Goal: Book appointment/travel/reservation

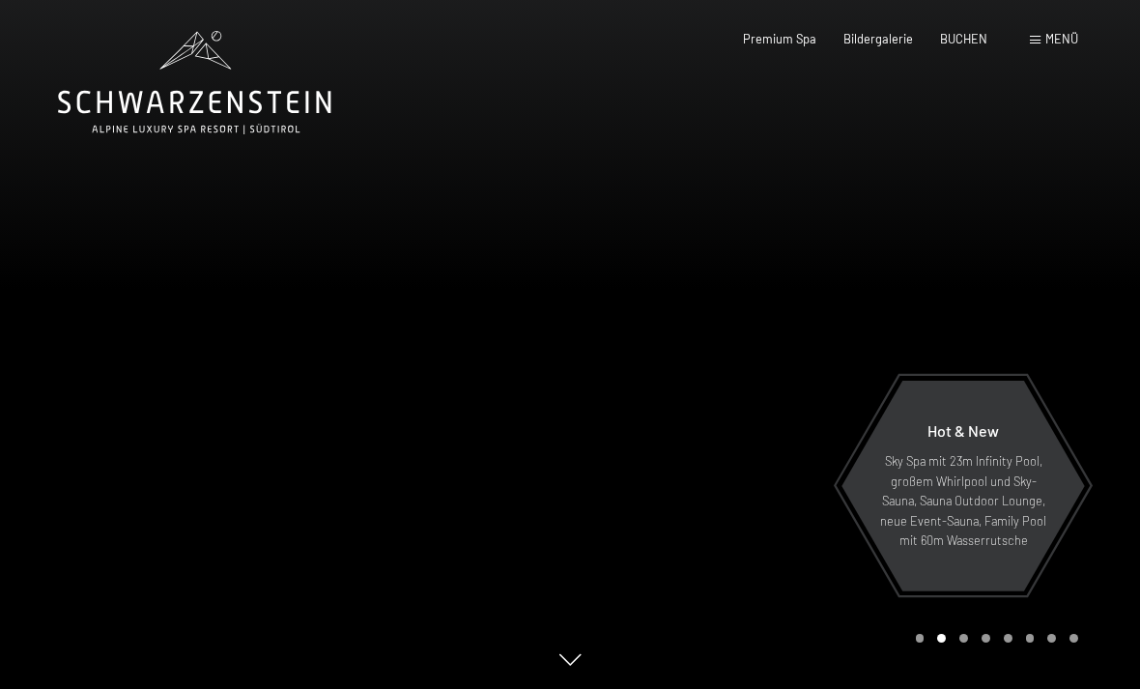
click at [1064, 33] on span "Menü" at bounding box center [1062, 38] width 33 height 15
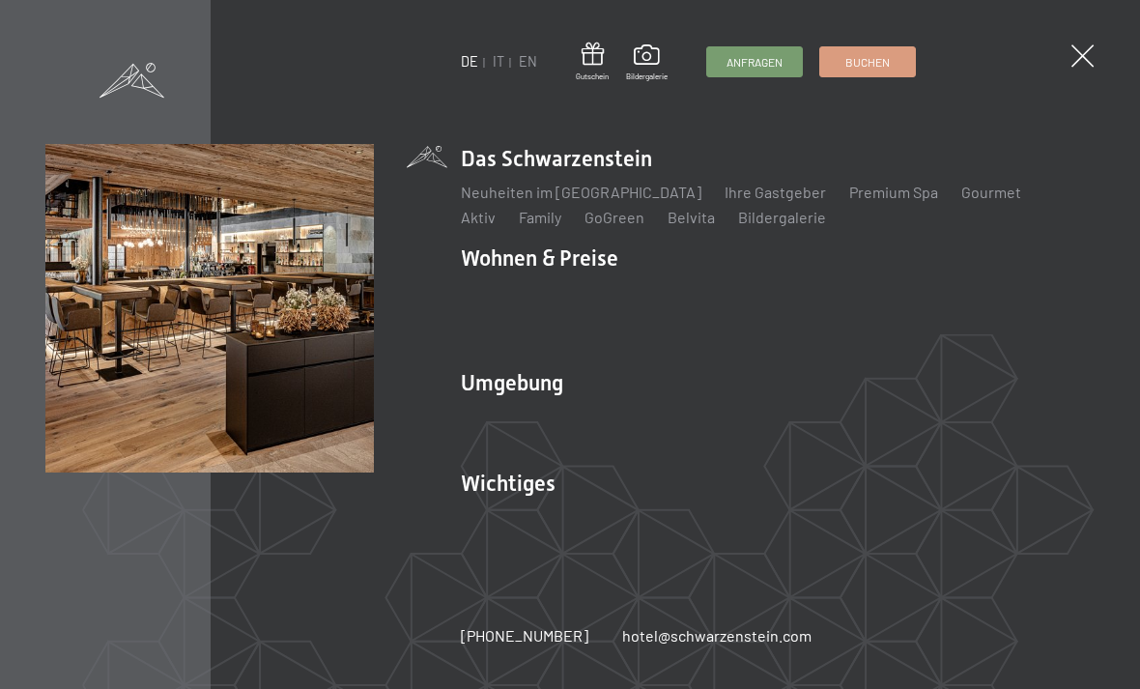
click at [519, 62] on link "EN" at bounding box center [528, 61] width 18 height 16
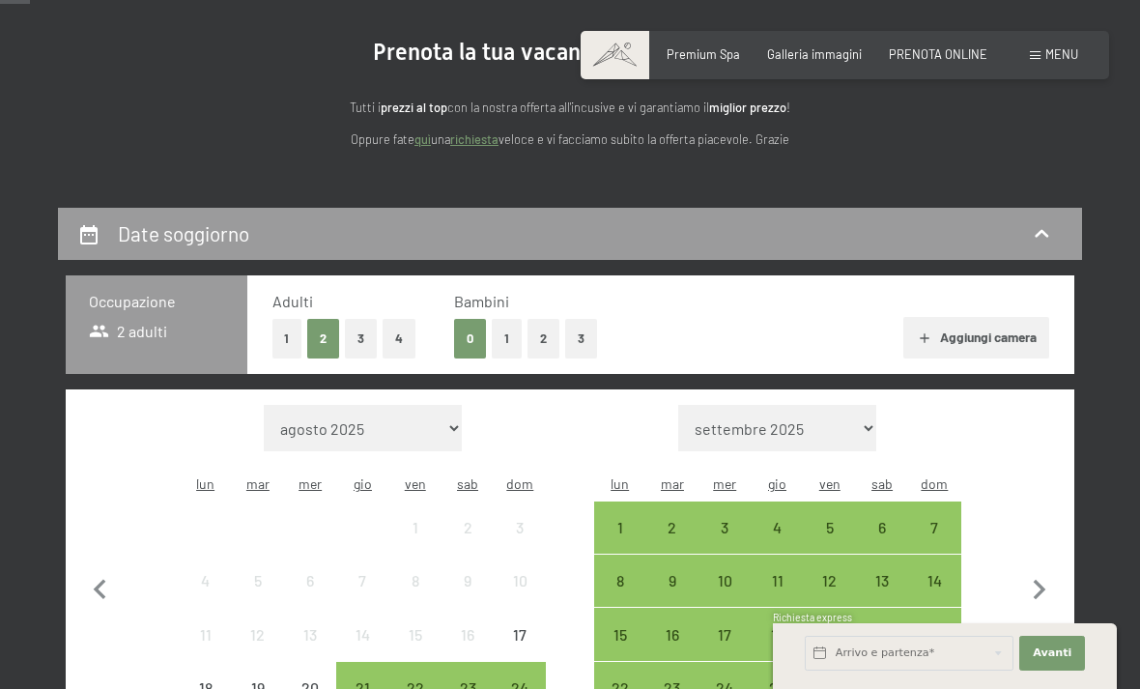
scroll to position [173, 0]
click at [501, 339] on button "1" at bounding box center [507, 340] width 30 height 40
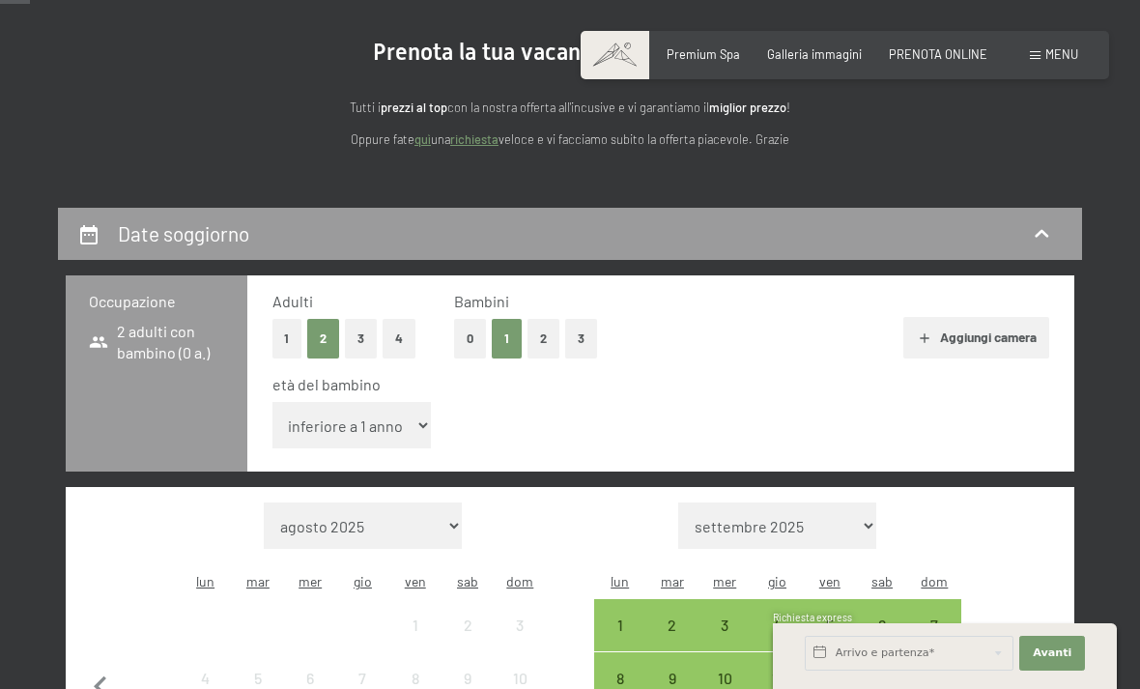
click at [398, 410] on span "Consenso marketing*" at bounding box center [456, 399] width 146 height 19
click at [373, 410] on input "Consenso marketing*" at bounding box center [363, 399] width 19 height 19
checkbox input "false"
click at [396, 412] on select "inferiore a 1 anno 1 anno 2 anni 3 anni 4 anni 5 anni 6 anni 7 anni 8 anni 9 an…" at bounding box center [352, 425] width 159 height 46
select select "14"
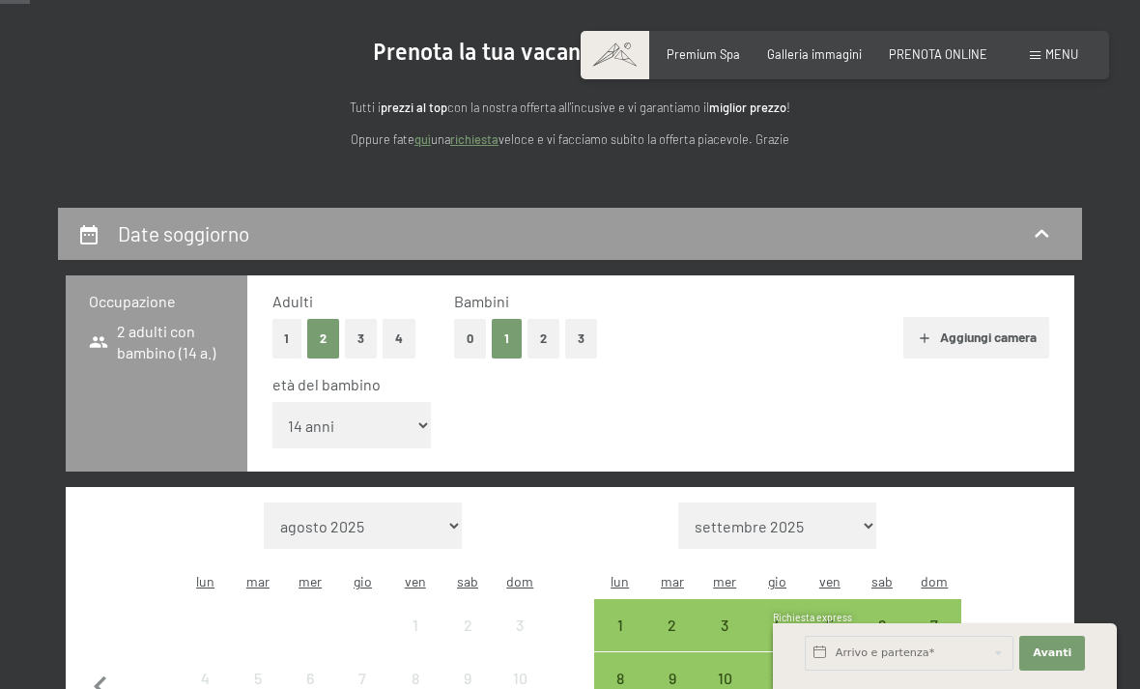
click at [365, 327] on button "3" at bounding box center [361, 339] width 32 height 40
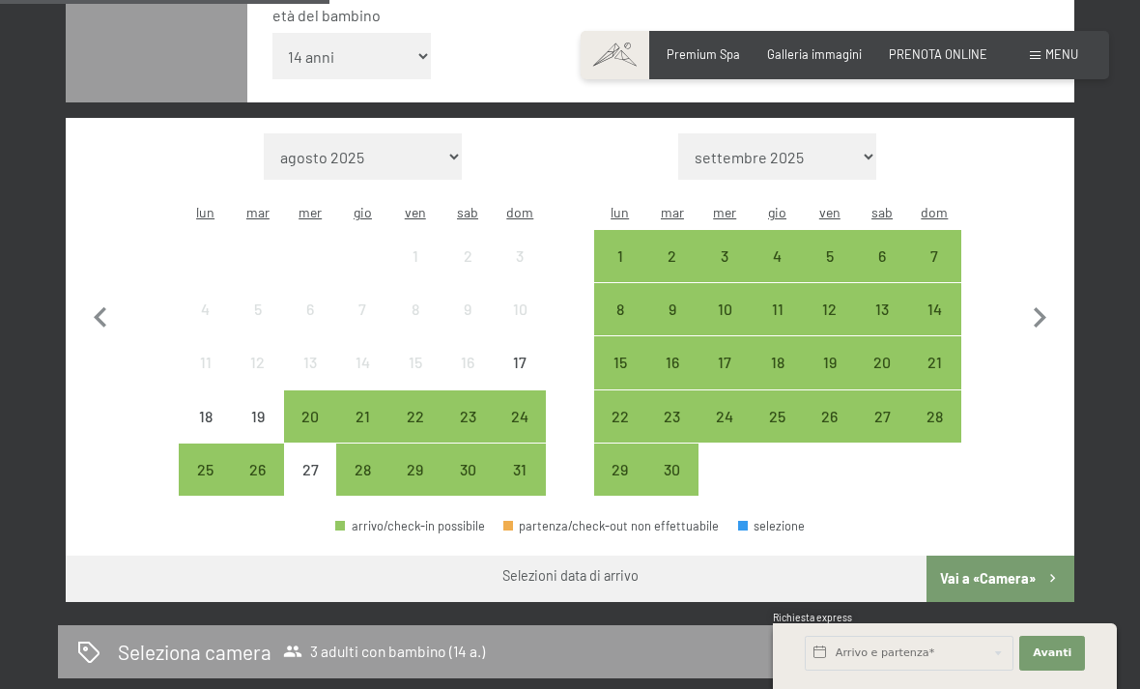
scroll to position [542, 0]
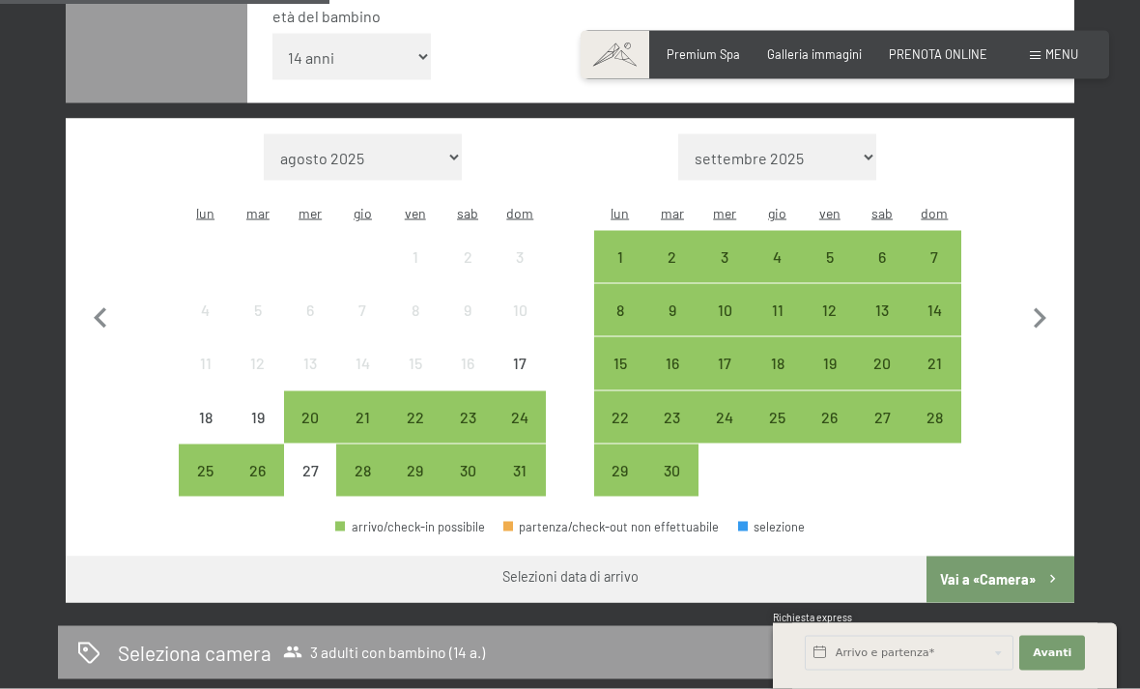
click at [1043, 308] on icon "button" at bounding box center [1040, 318] width 13 height 20
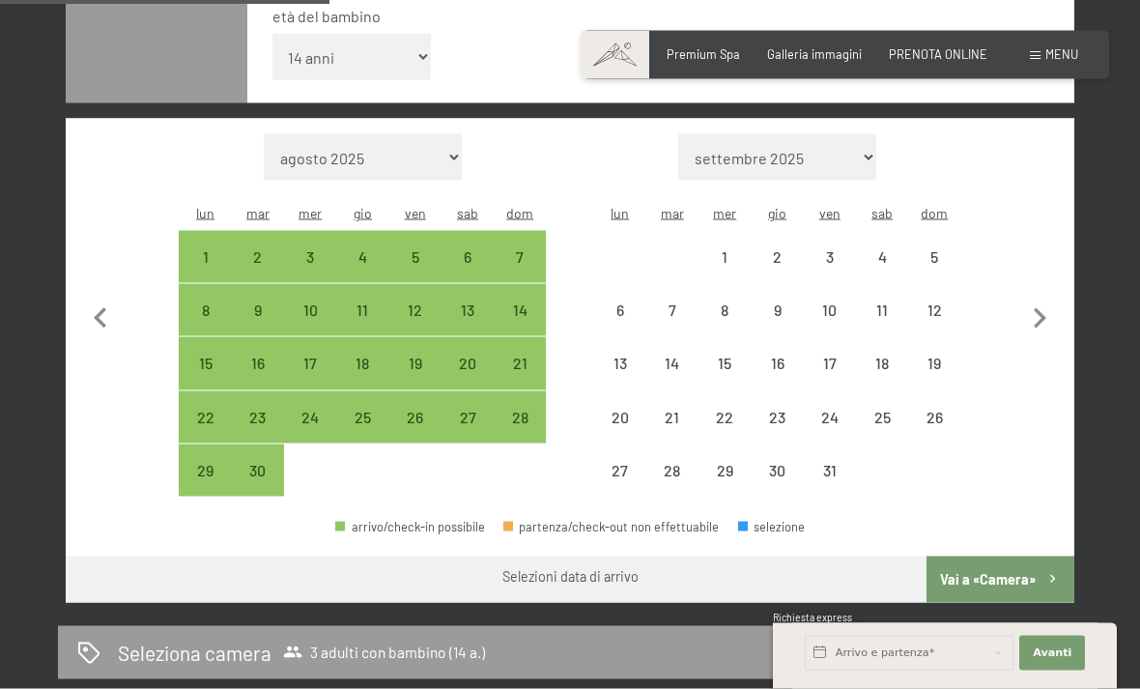
scroll to position [543, 0]
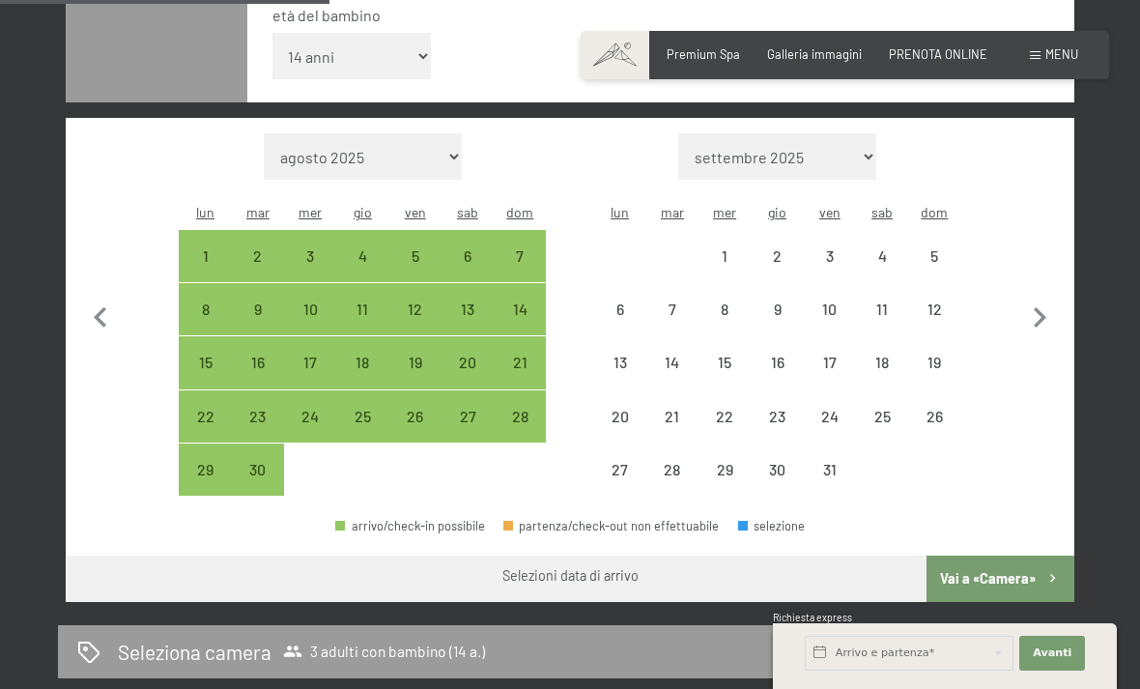
select select "[DATE]"
click at [1043, 307] on icon "button" at bounding box center [1040, 317] width 13 height 20
select select "[DATE]"
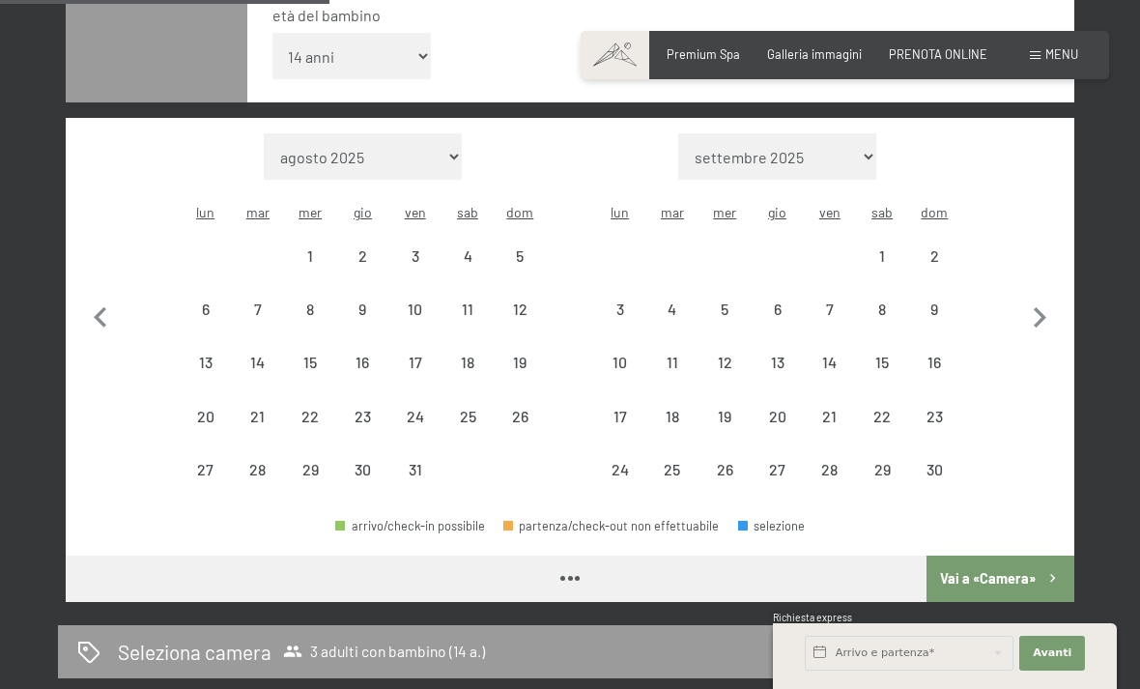
select select "[DATE]"
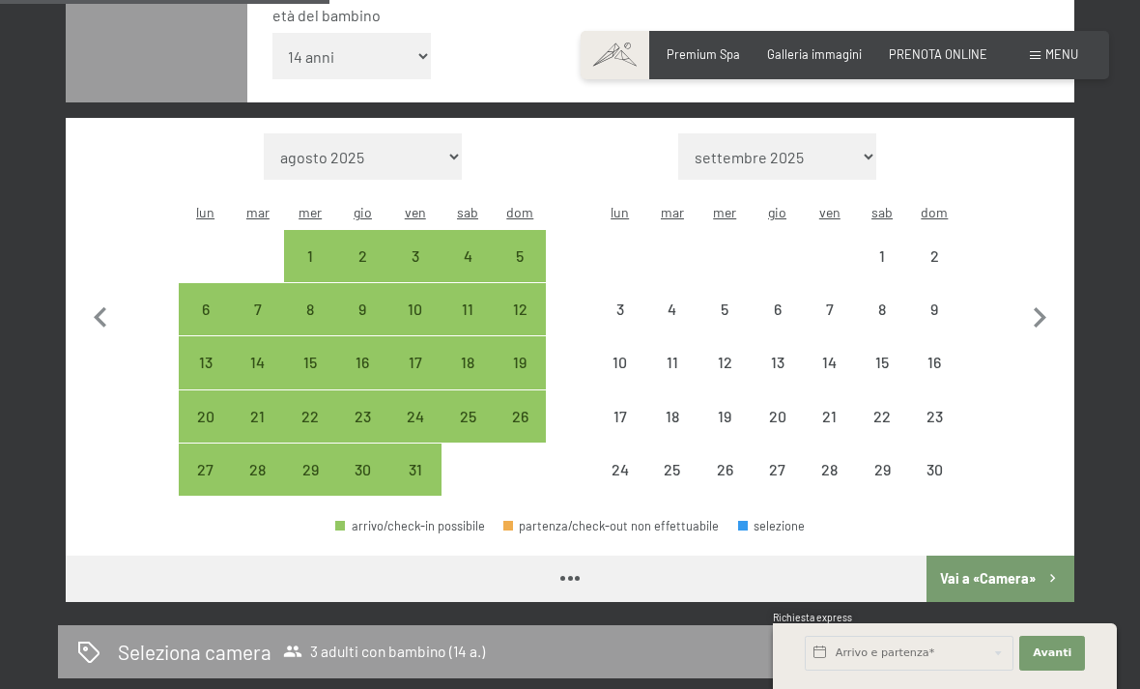
click at [1034, 298] on icon "button" at bounding box center [1040, 318] width 41 height 41
select select "[DATE]"
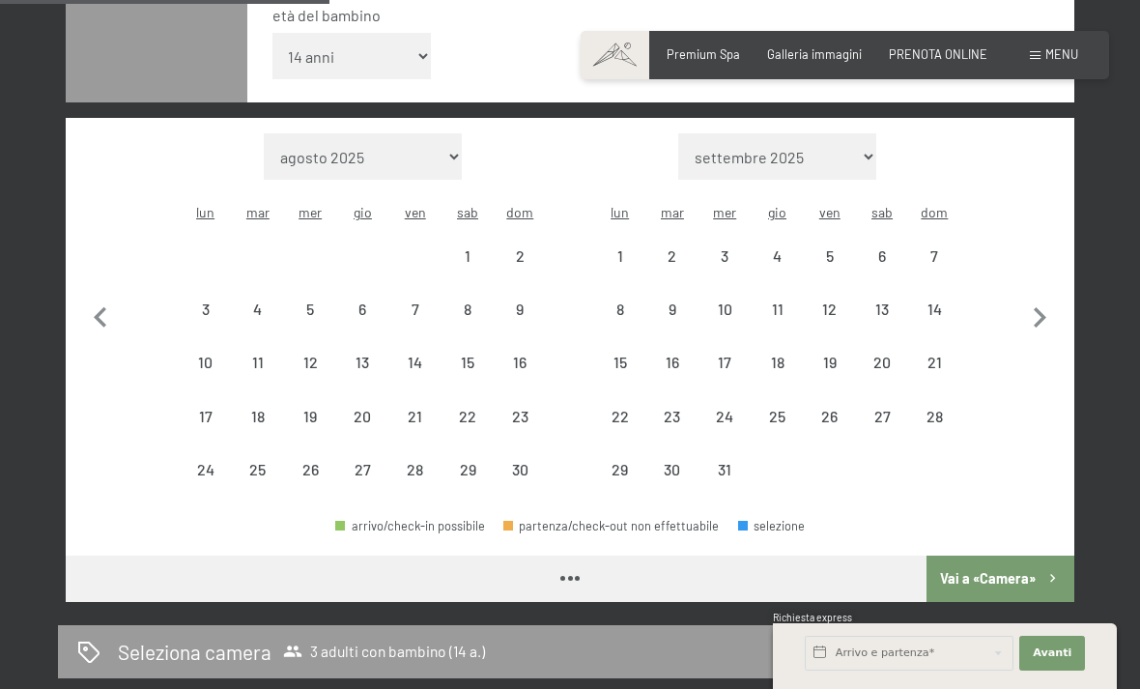
select select "[DATE]"
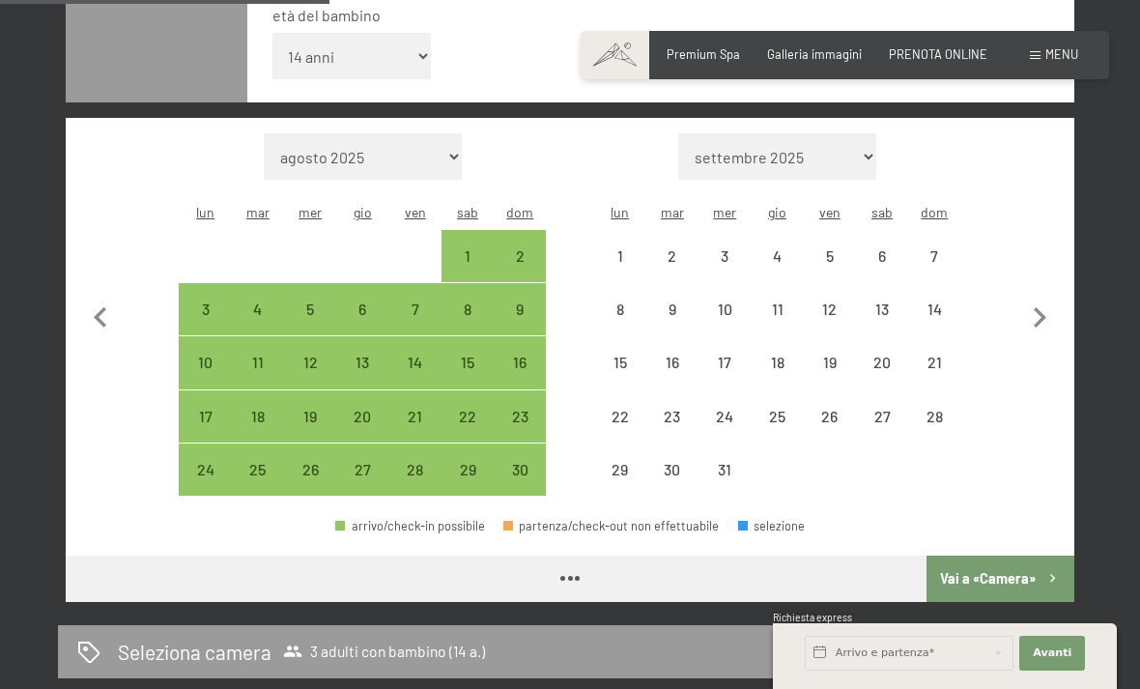
select select "[DATE]"
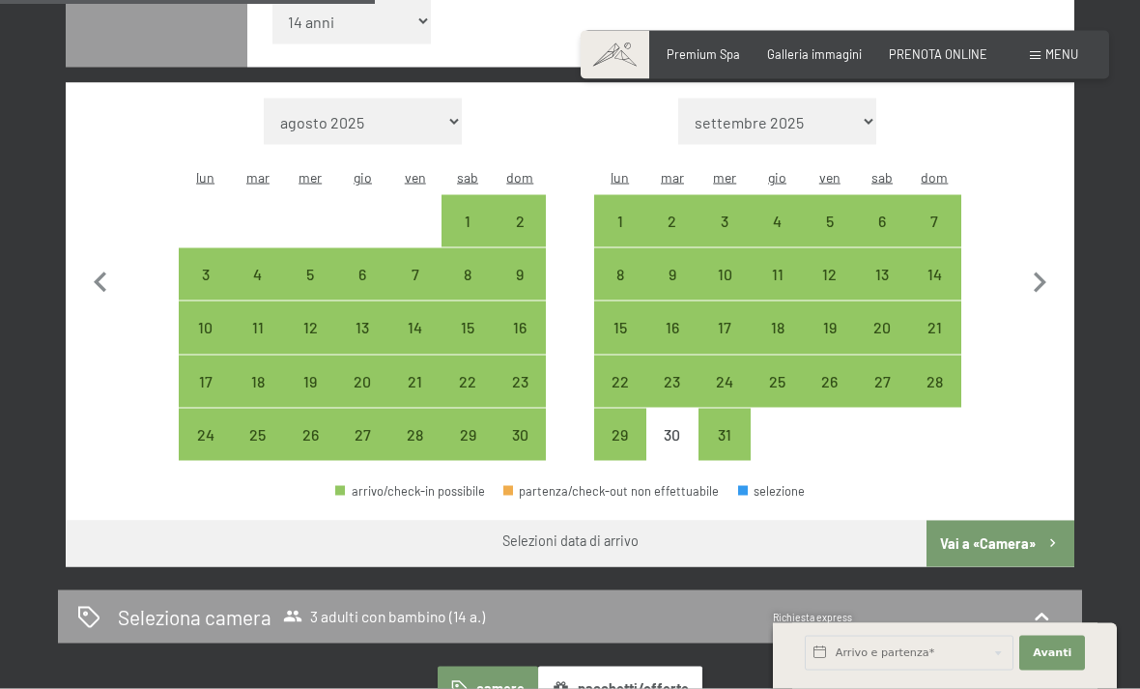
scroll to position [579, 0]
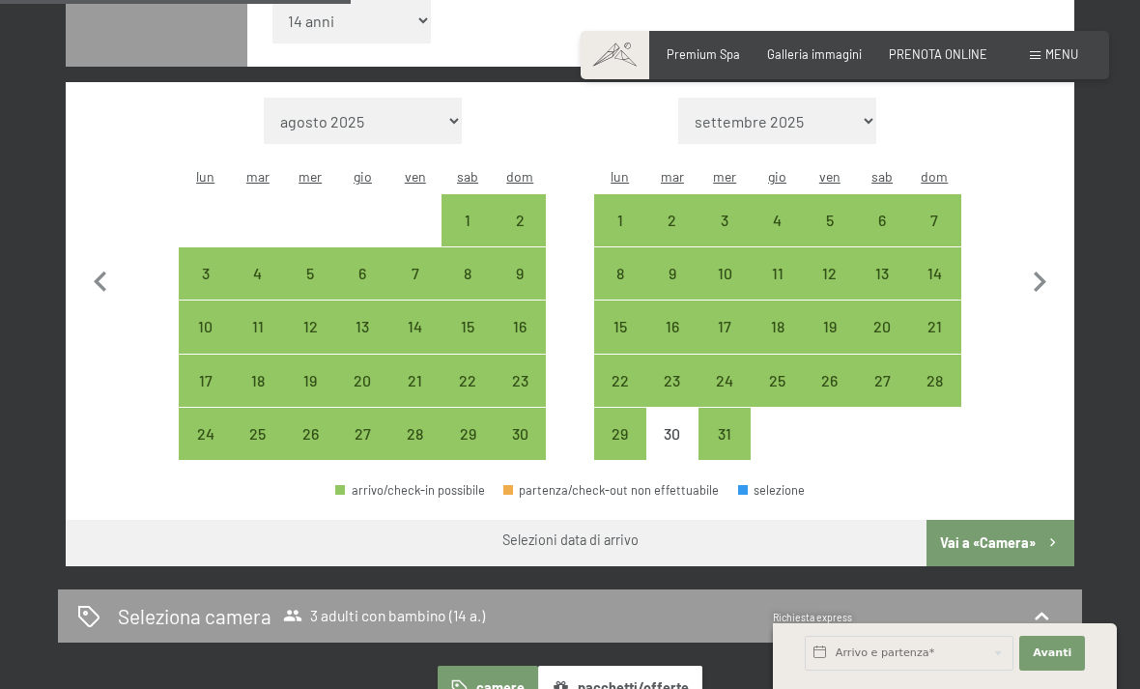
click at [628, 426] on div "29" at bounding box center [620, 450] width 48 height 48
select select "[DATE]"
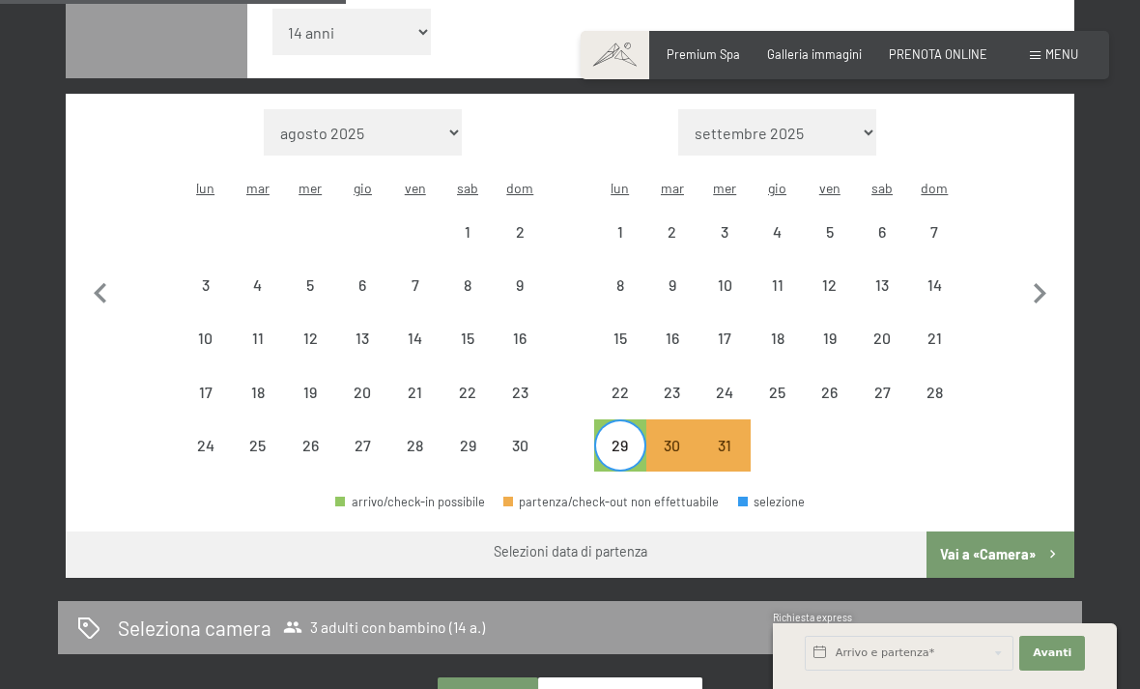
scroll to position [566, 0]
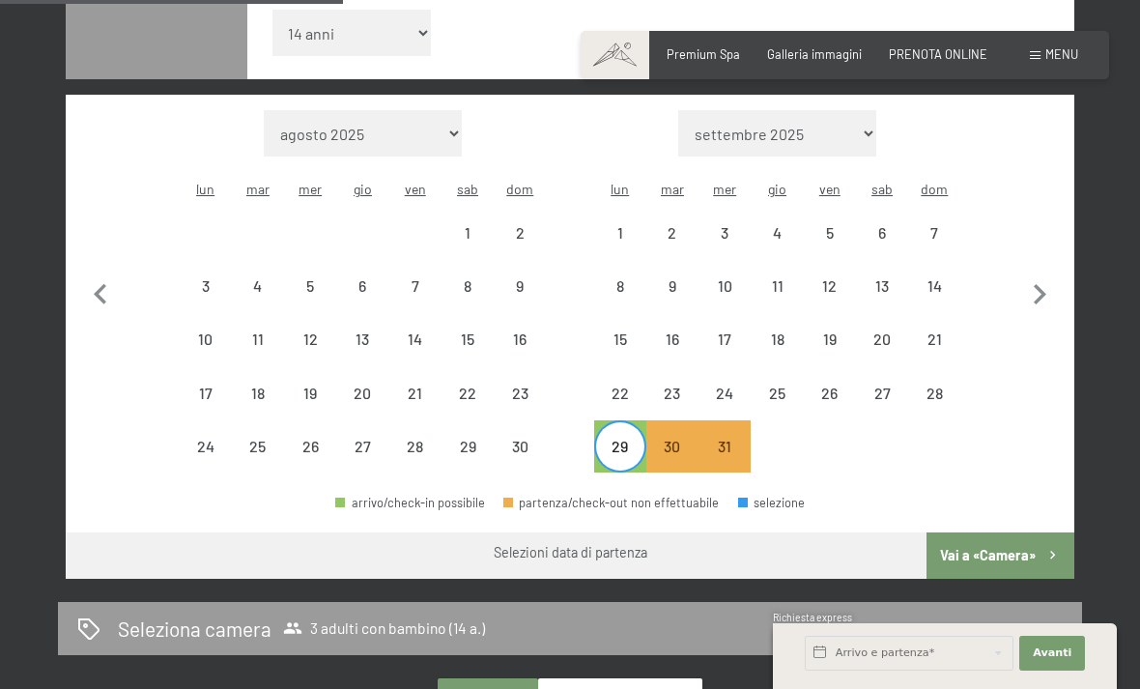
click at [1058, 274] on icon "button" at bounding box center [1040, 294] width 41 height 41
select select "[DATE]"
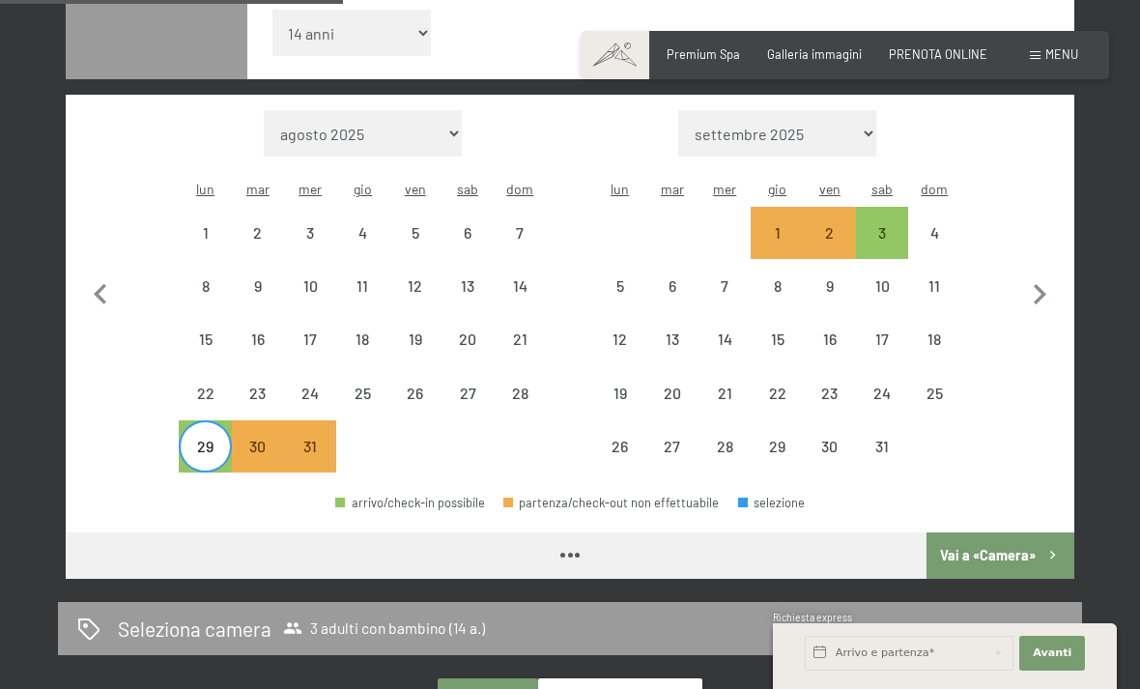
select select "[DATE]"
click at [816, 225] on div "2" at bounding box center [830, 249] width 48 height 48
select select "[DATE]"
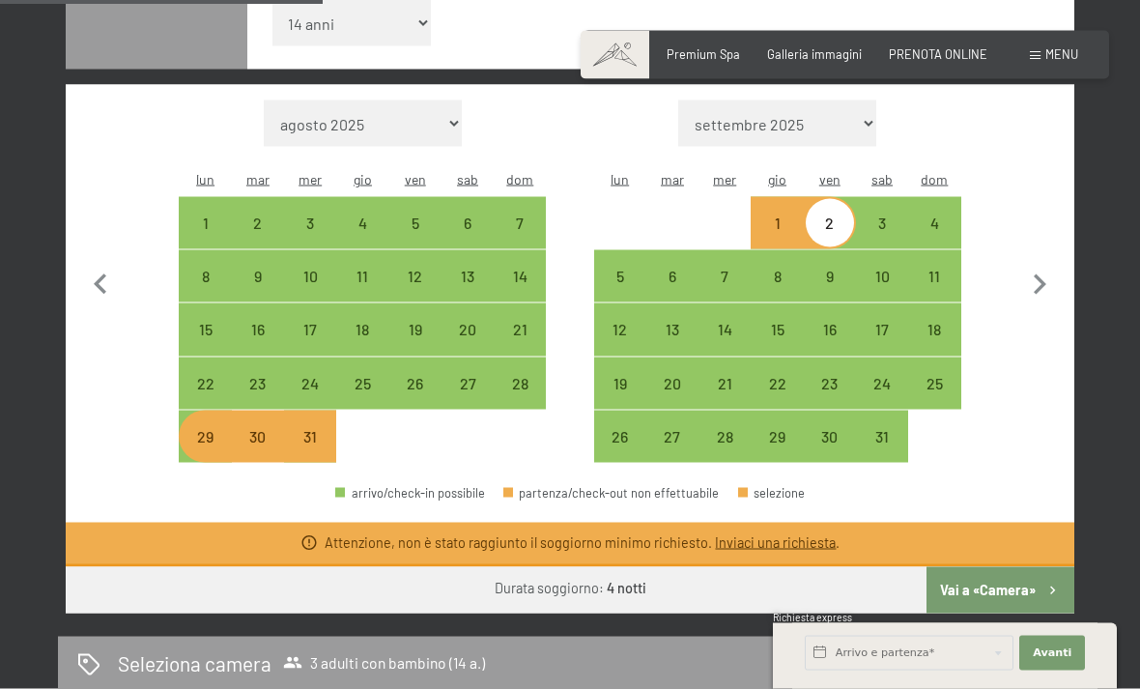
scroll to position [577, 0]
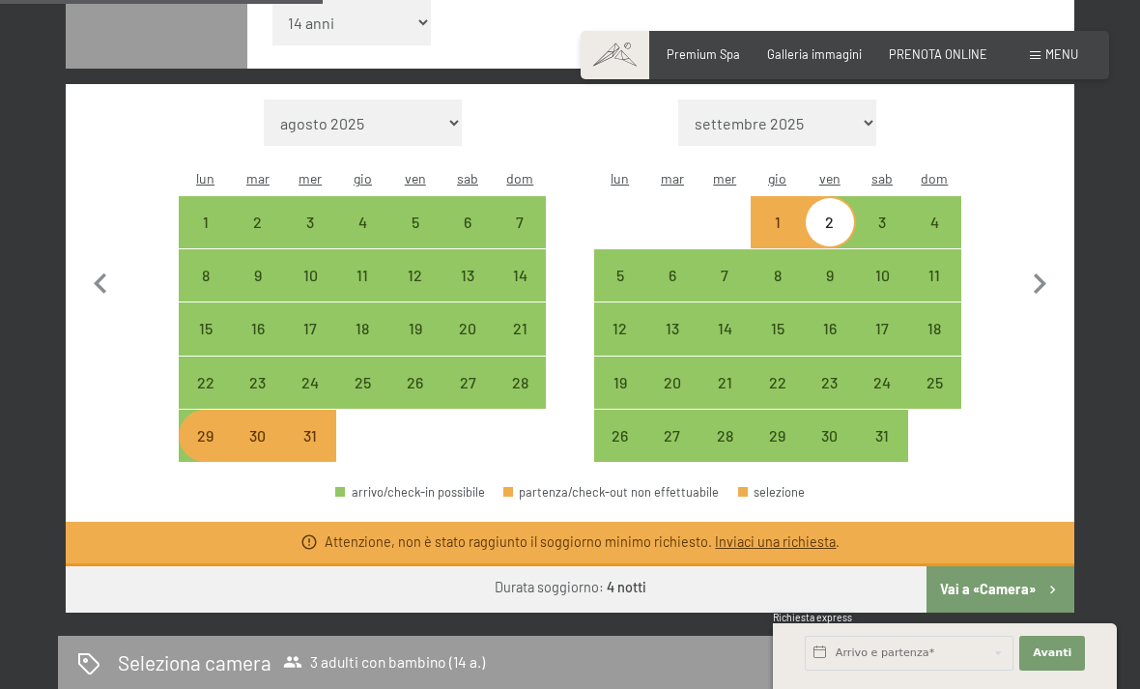
click at [871, 215] on div "3" at bounding box center [882, 239] width 48 height 48
select select "[DATE]"
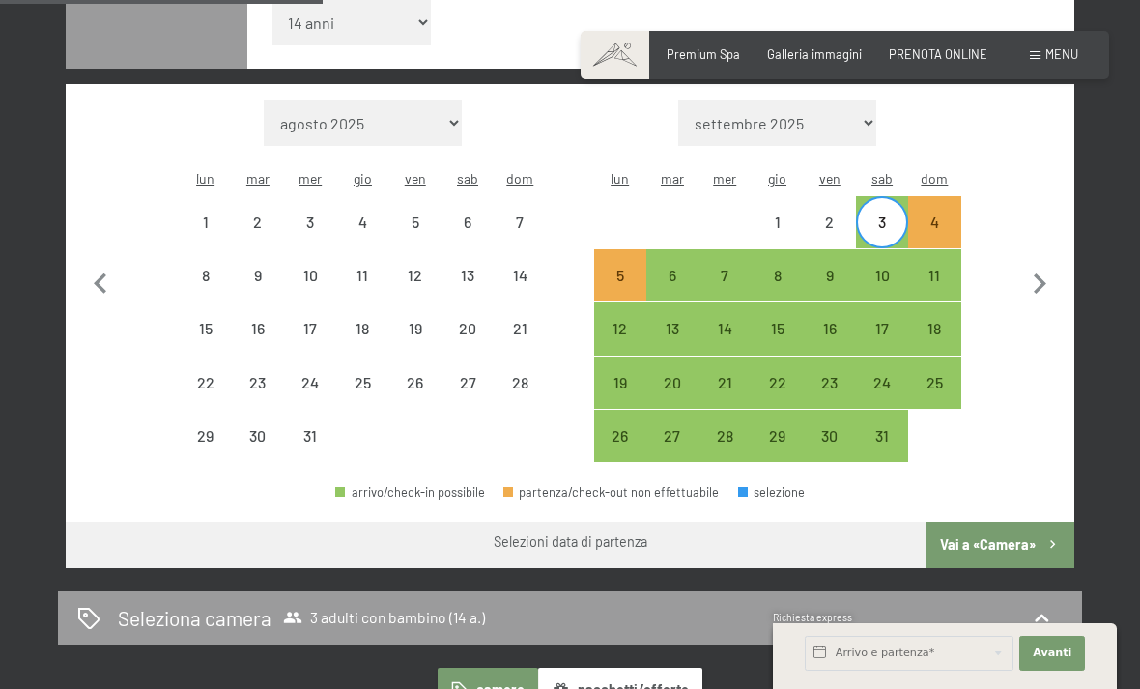
click at [198, 428] on div "29" at bounding box center [205, 452] width 48 height 48
select select "[DATE]"
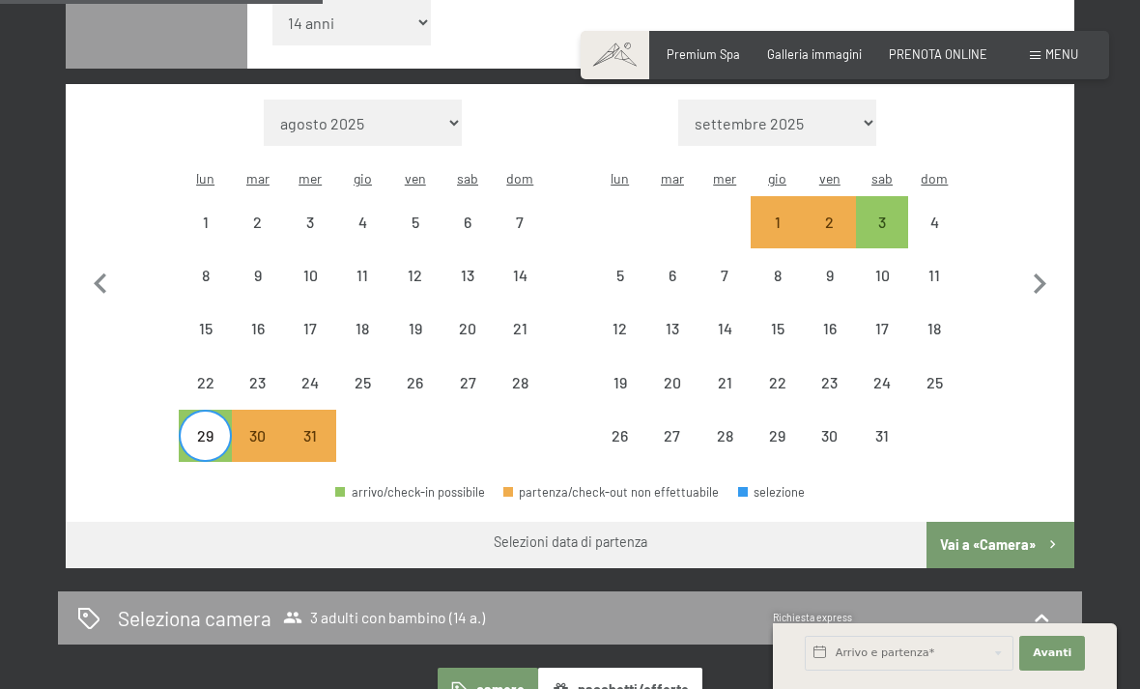
click at [888, 215] on div "3" at bounding box center [882, 239] width 48 height 48
select select "[DATE]"
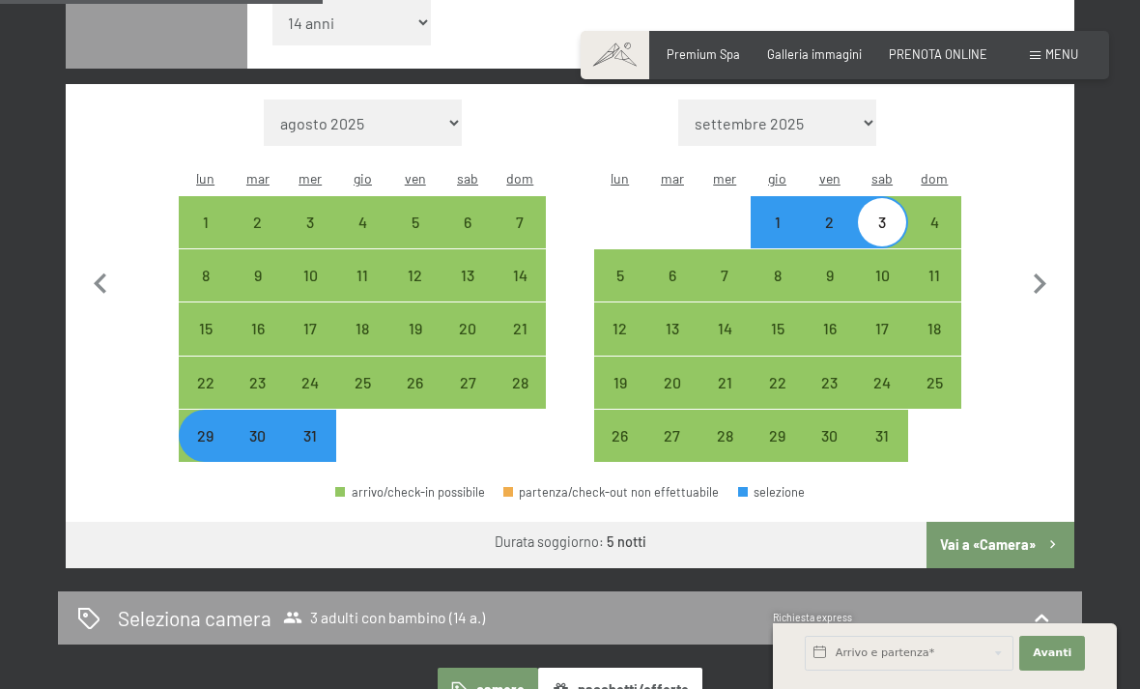
click at [261, 428] on div "30" at bounding box center [258, 452] width 48 height 48
select select "[DATE]"
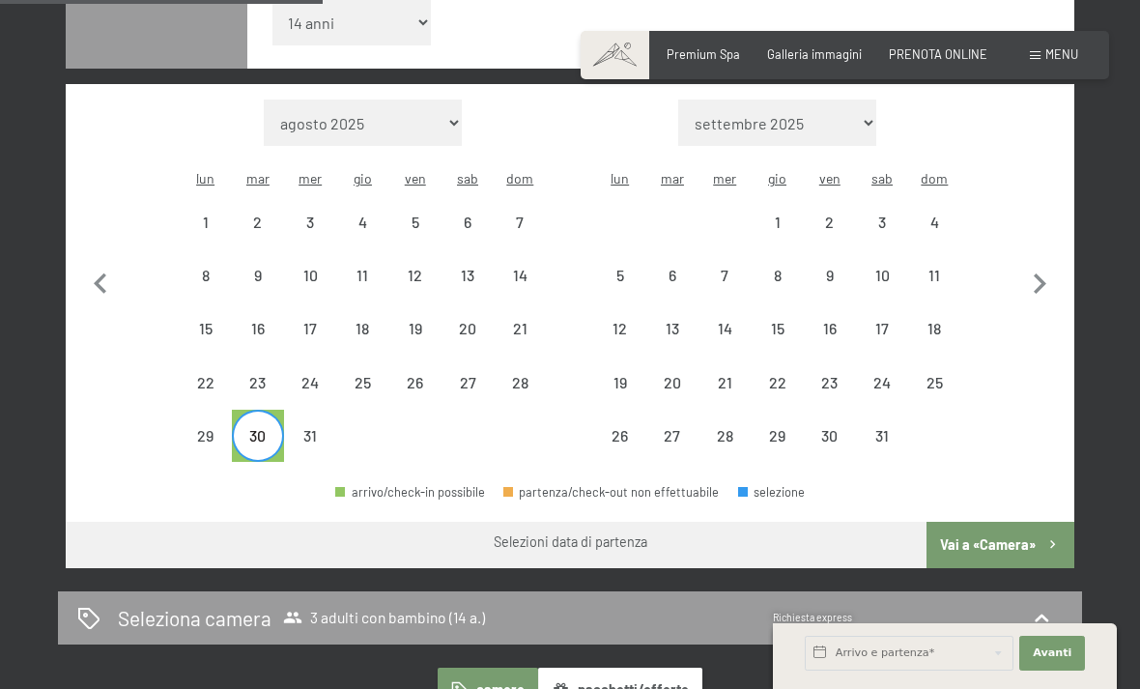
click at [874, 215] on div "3" at bounding box center [882, 239] width 48 height 48
select select "[DATE]"
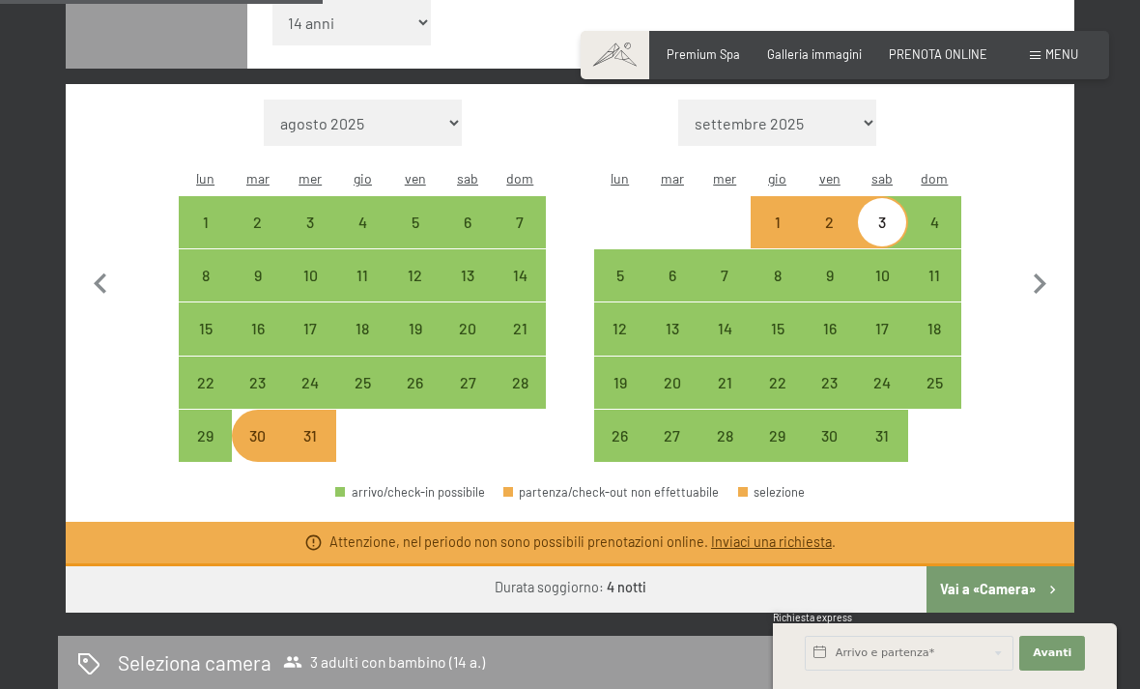
click at [206, 428] on div "29" at bounding box center [205, 452] width 48 height 48
select select "[DATE]"
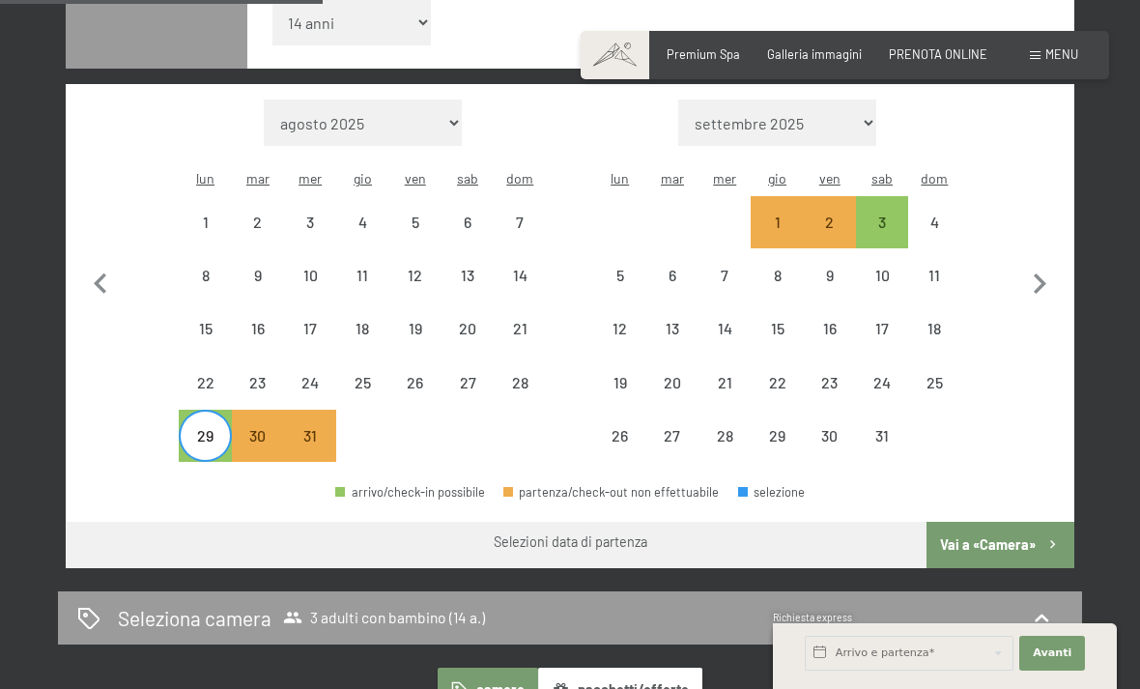
click at [837, 215] on div "2" at bounding box center [830, 239] width 48 height 48
select select "[DATE]"
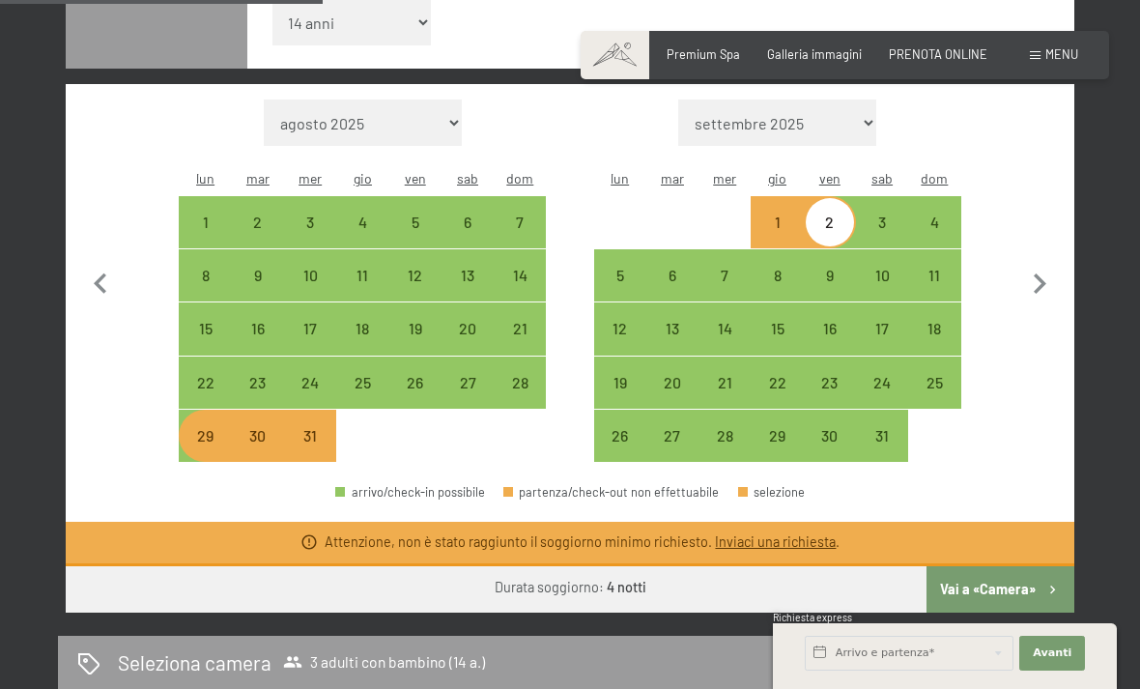
click at [213, 428] on div "29" at bounding box center [205, 452] width 48 height 48
select select "[DATE]"
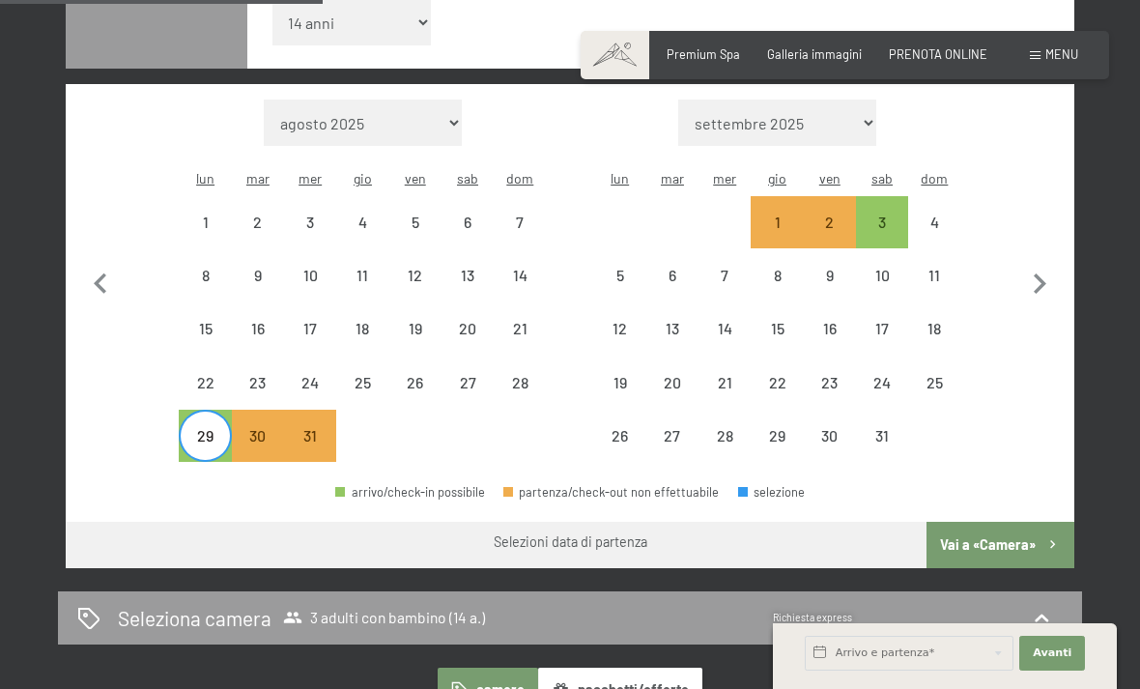
click at [885, 215] on div "3" at bounding box center [882, 239] width 48 height 48
select select "[DATE]"
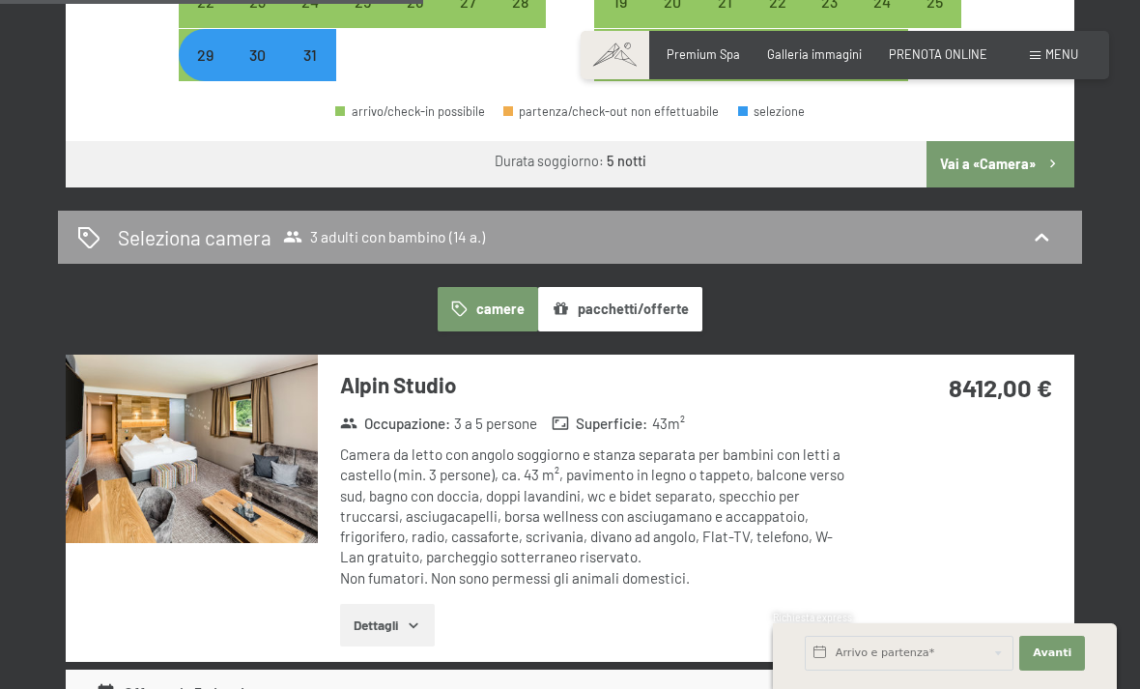
scroll to position [957, 0]
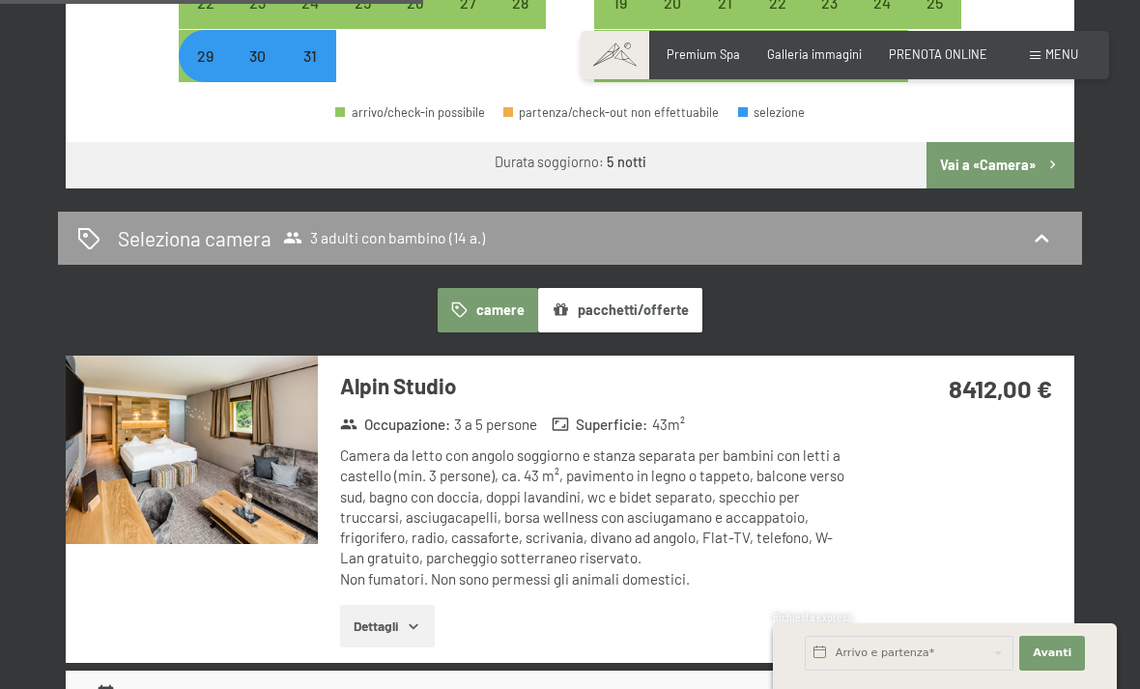
click at [642, 288] on button "pacchetti/offerte" at bounding box center [620, 310] width 164 height 44
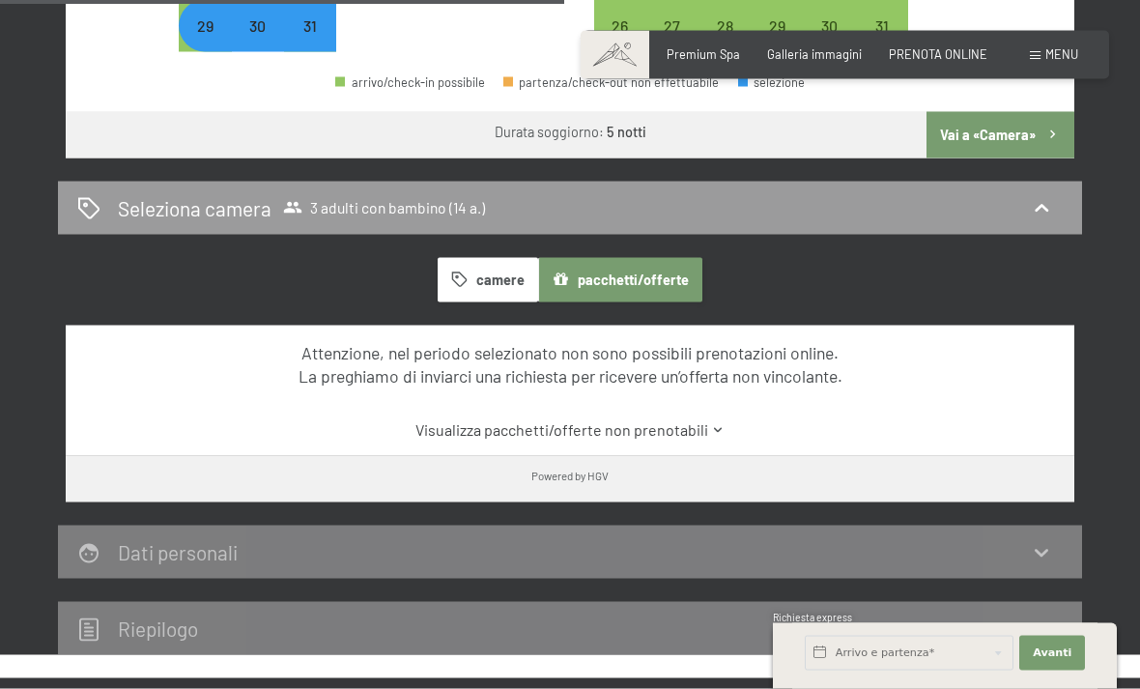
scroll to position [988, 0]
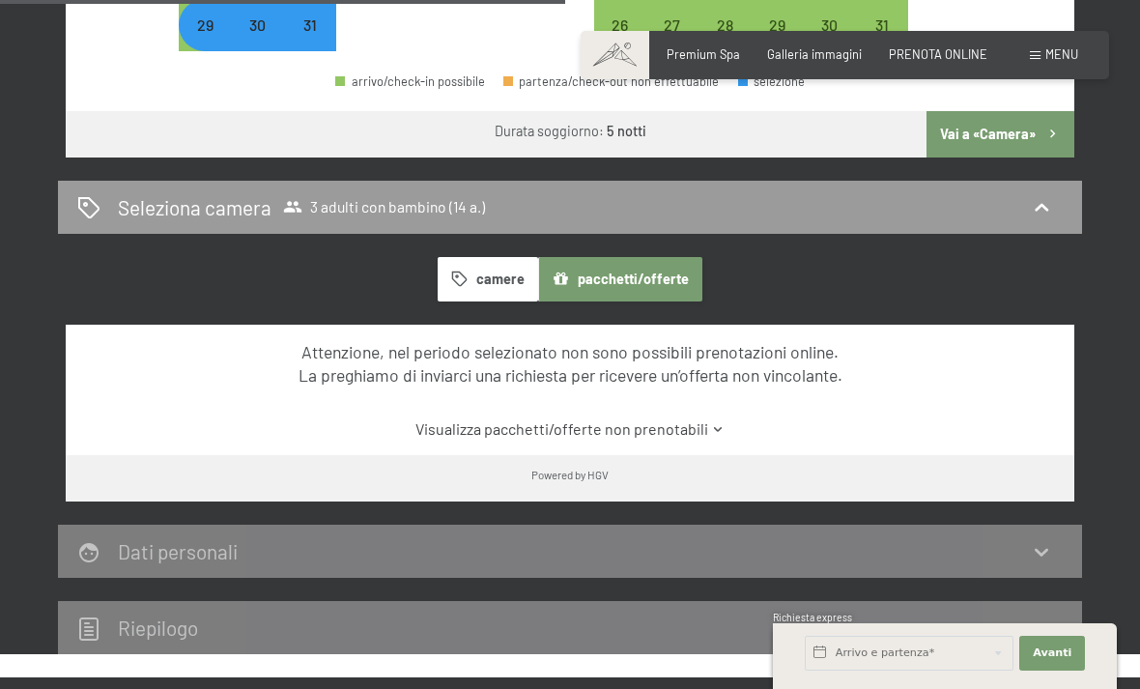
click at [498, 257] on button "camere" at bounding box center [488, 279] width 101 height 44
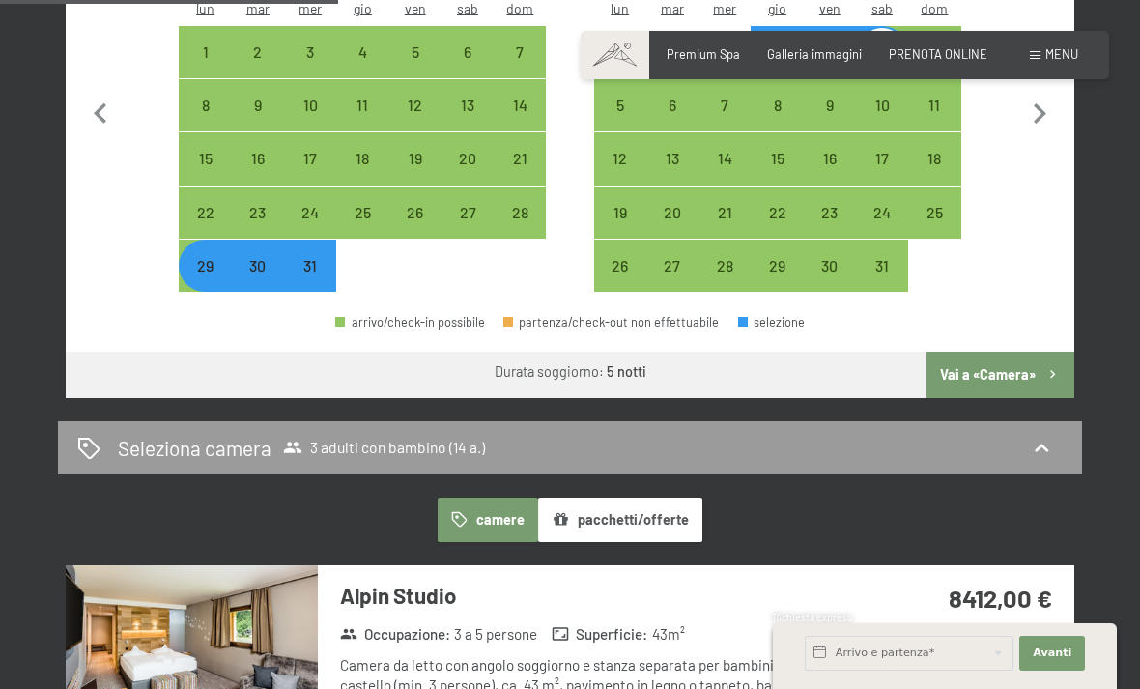
click at [1007, 352] on button "Vai a «Camera»" at bounding box center [1001, 375] width 148 height 46
select select "[DATE]"
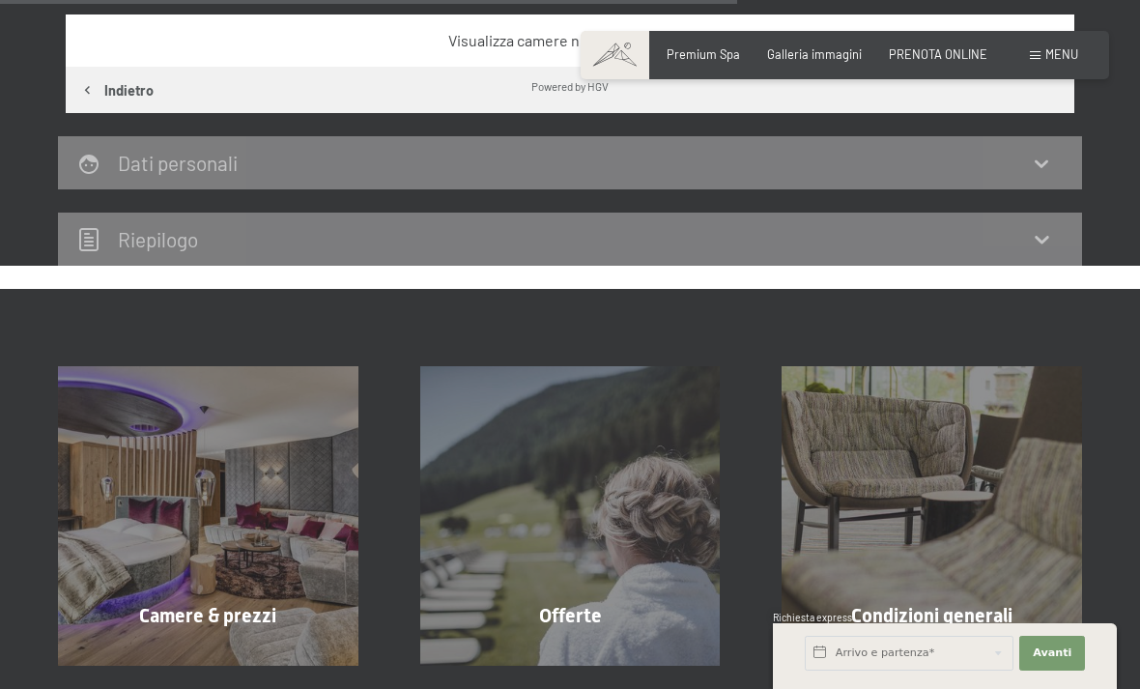
scroll to position [1194, 0]
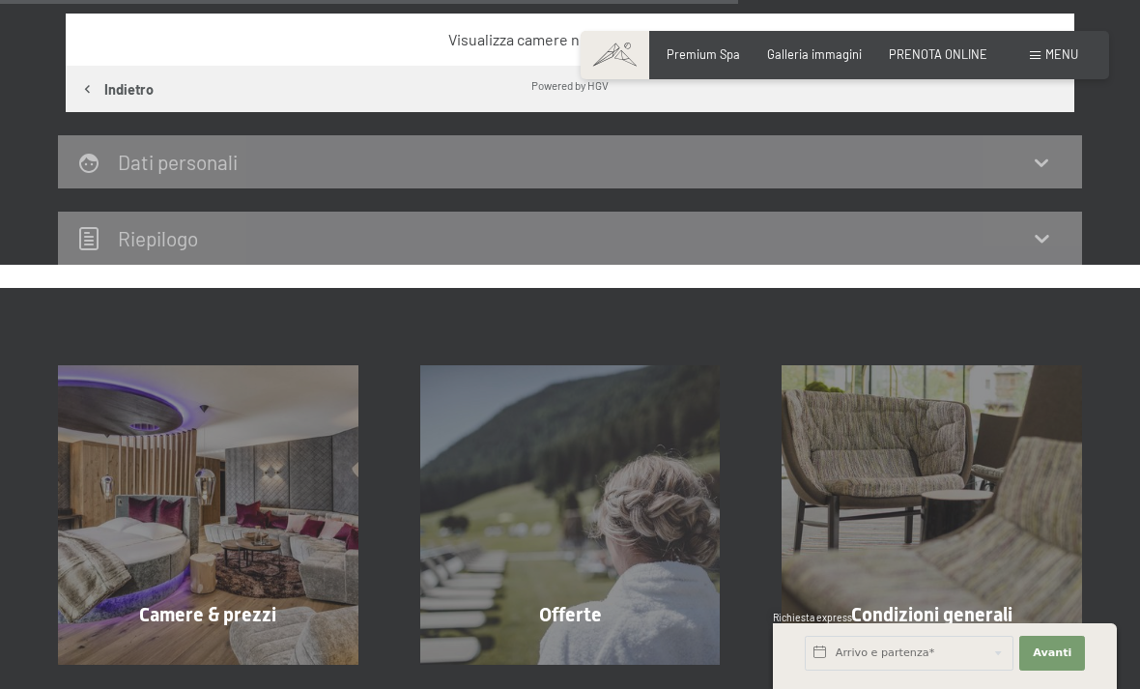
click at [568, 648] on span "mostra altro" at bounding box center [574, 656] width 85 height 17
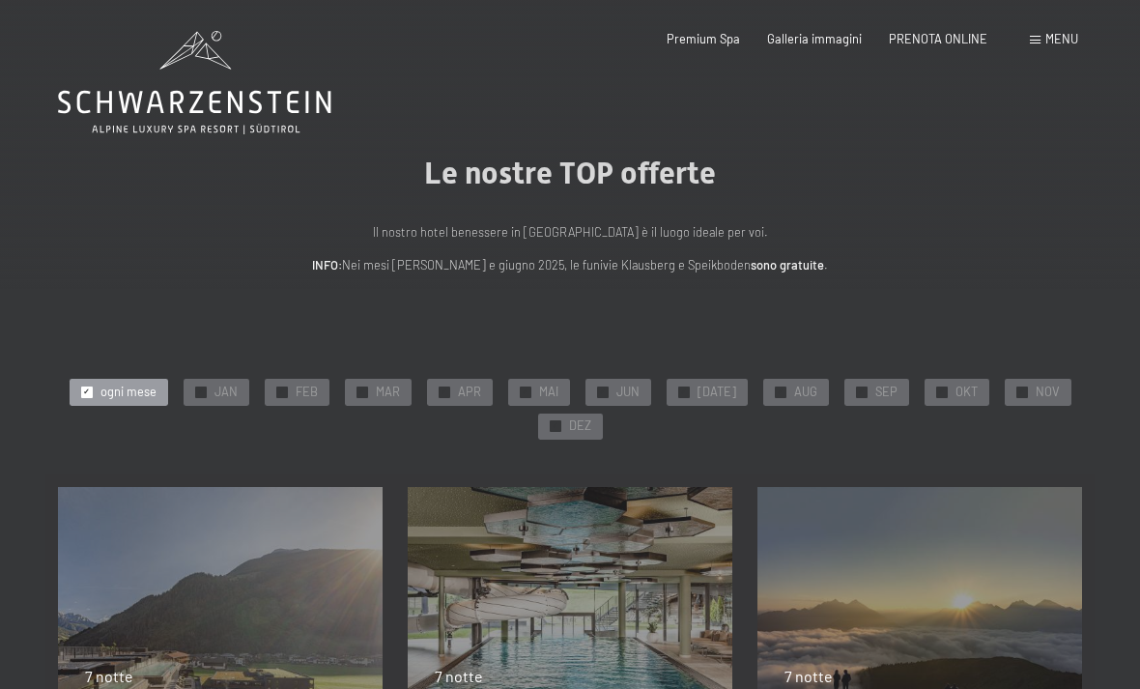
scroll to position [11, 0]
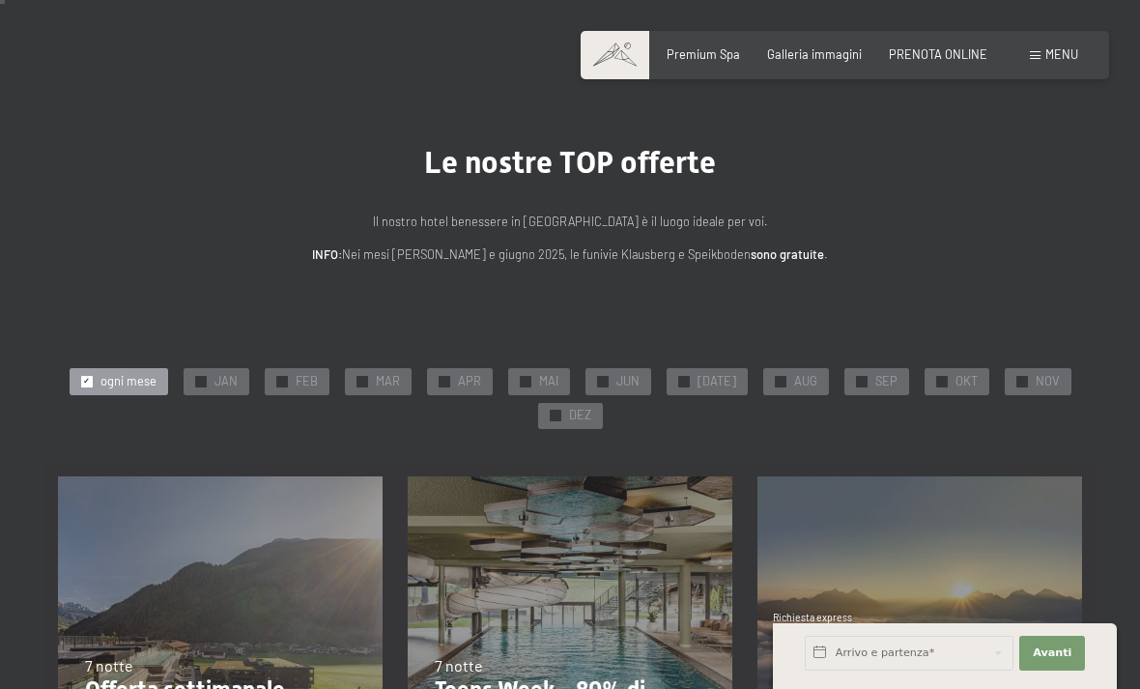
click at [595, 419] on div "✓ DEZ" at bounding box center [570, 416] width 65 height 27
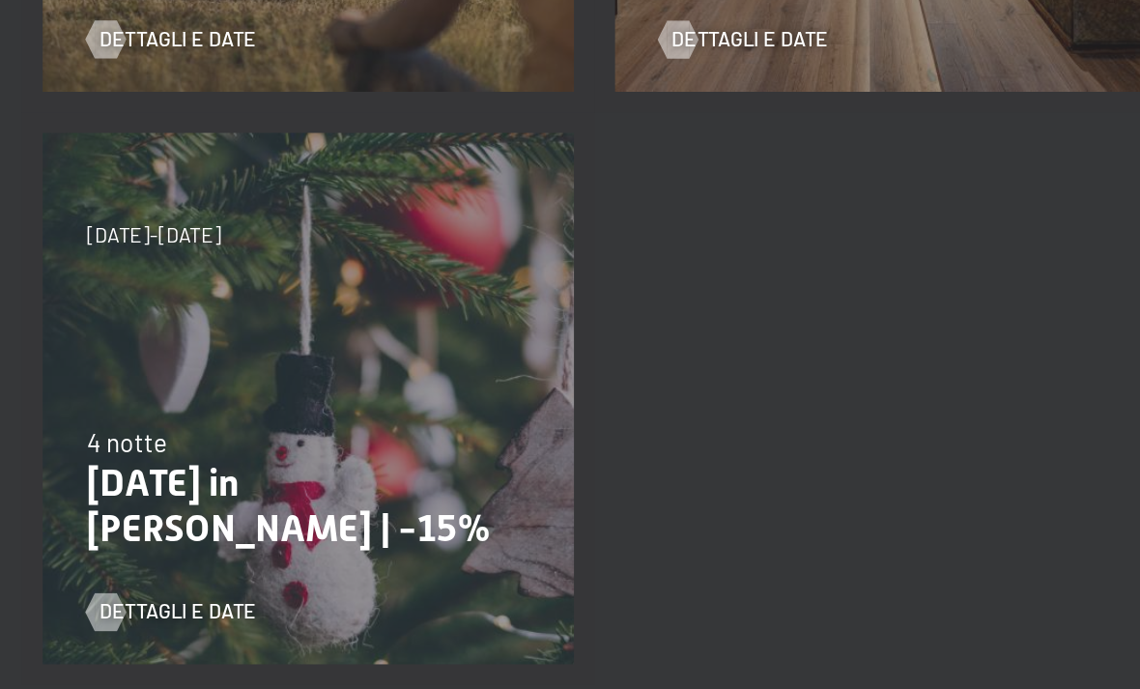
scroll to position [929, 0]
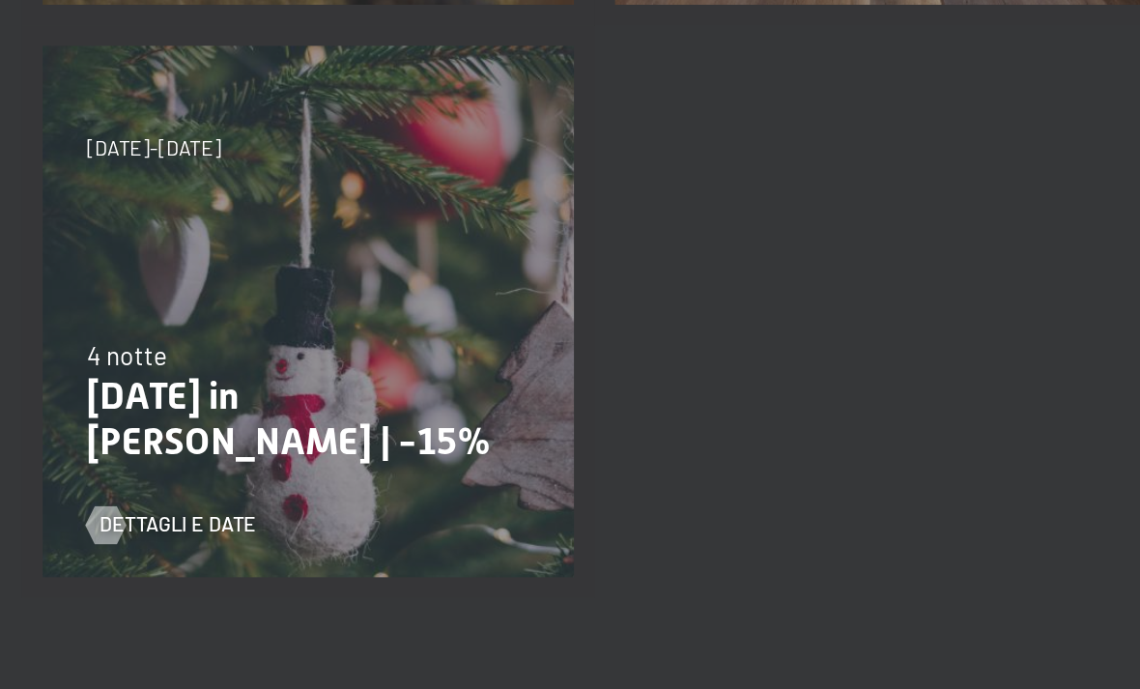
click at [114, 542] on span "Dettagli e Date" at bounding box center [141, 550] width 96 height 17
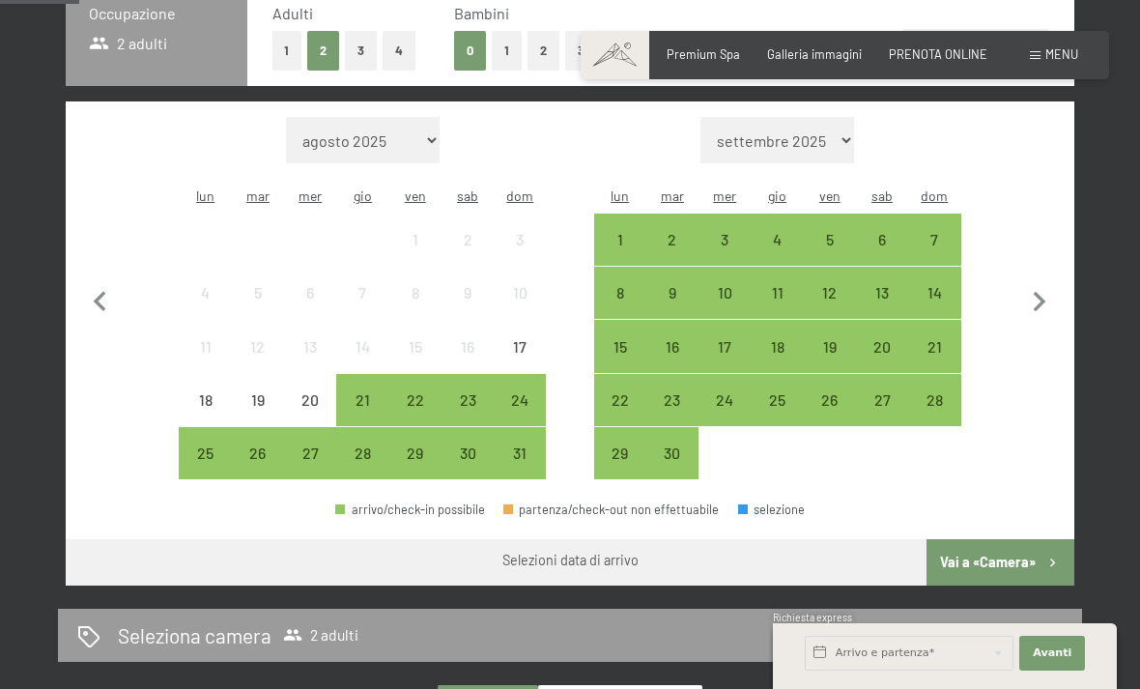
scroll to position [461, 0]
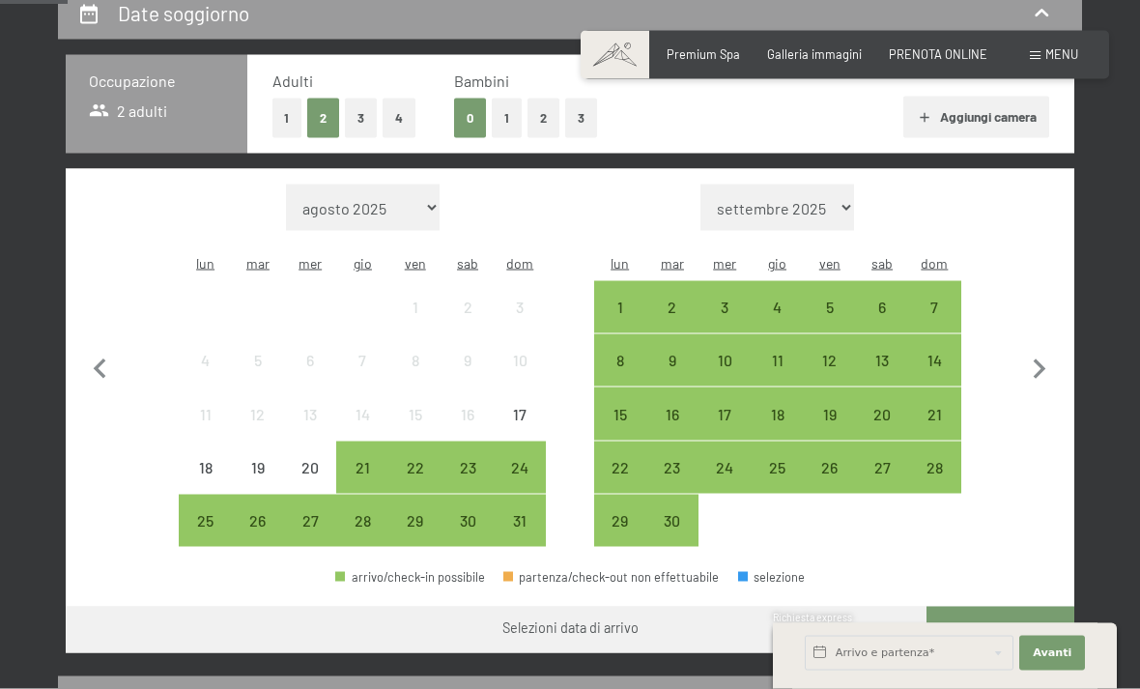
click at [1041, 360] on icon "button" at bounding box center [1040, 370] width 13 height 20
select select "[DATE]"
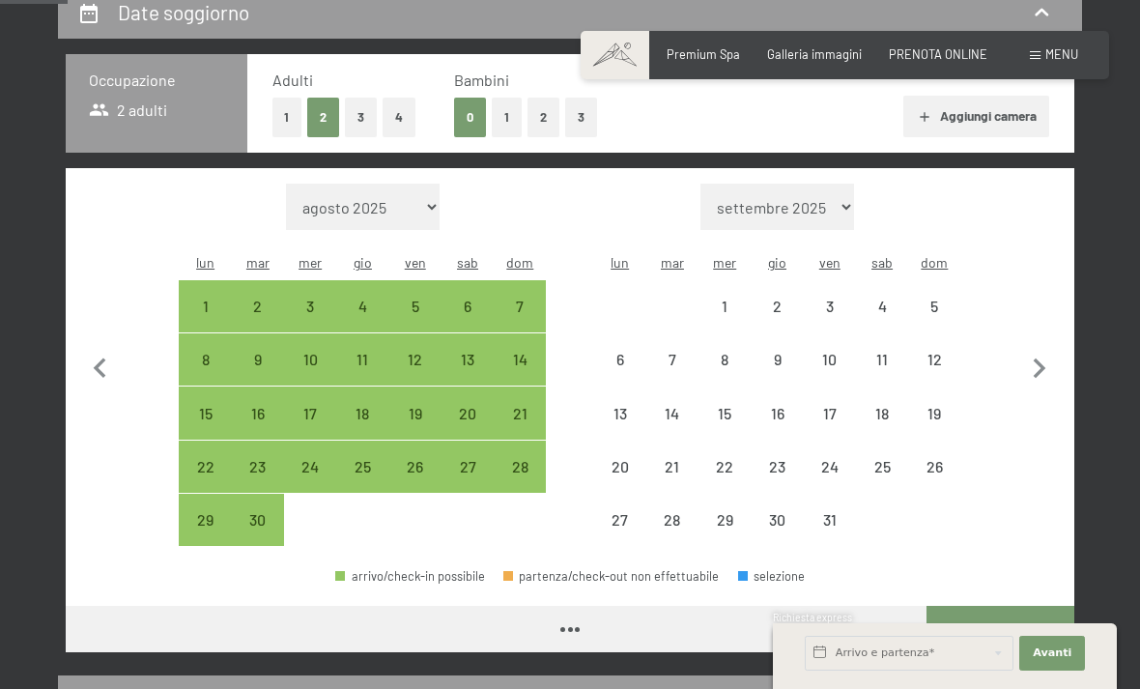
click at [1050, 356] on icon "button" at bounding box center [1040, 369] width 41 height 41
select select "[DATE]"
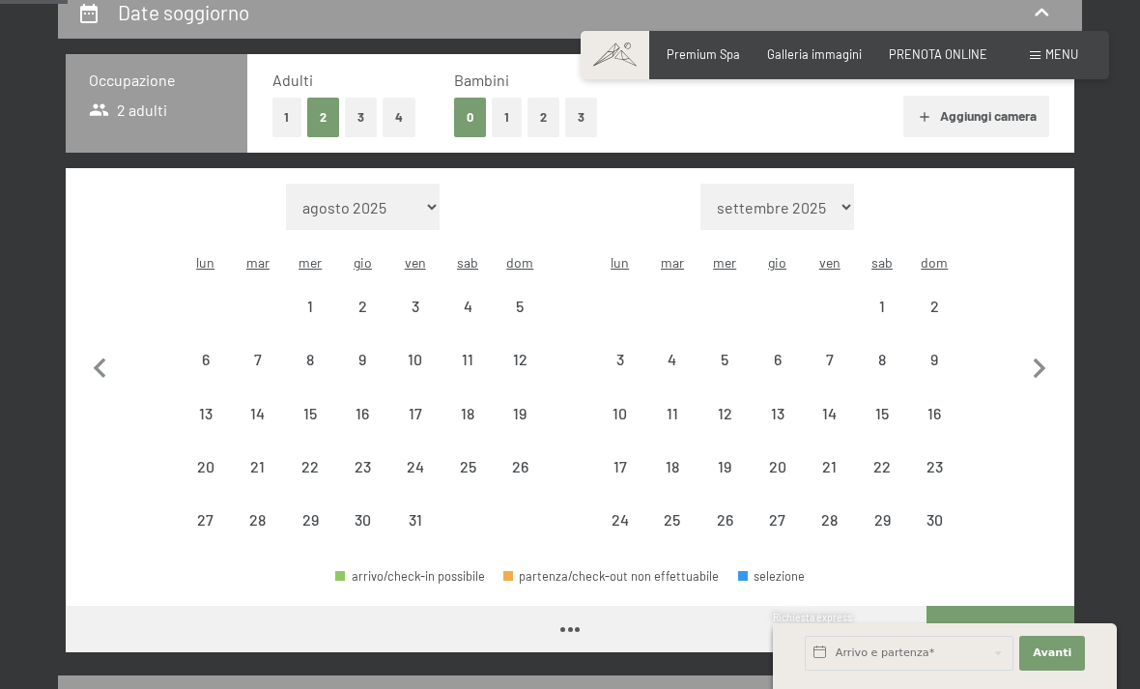
select select "[DATE]"
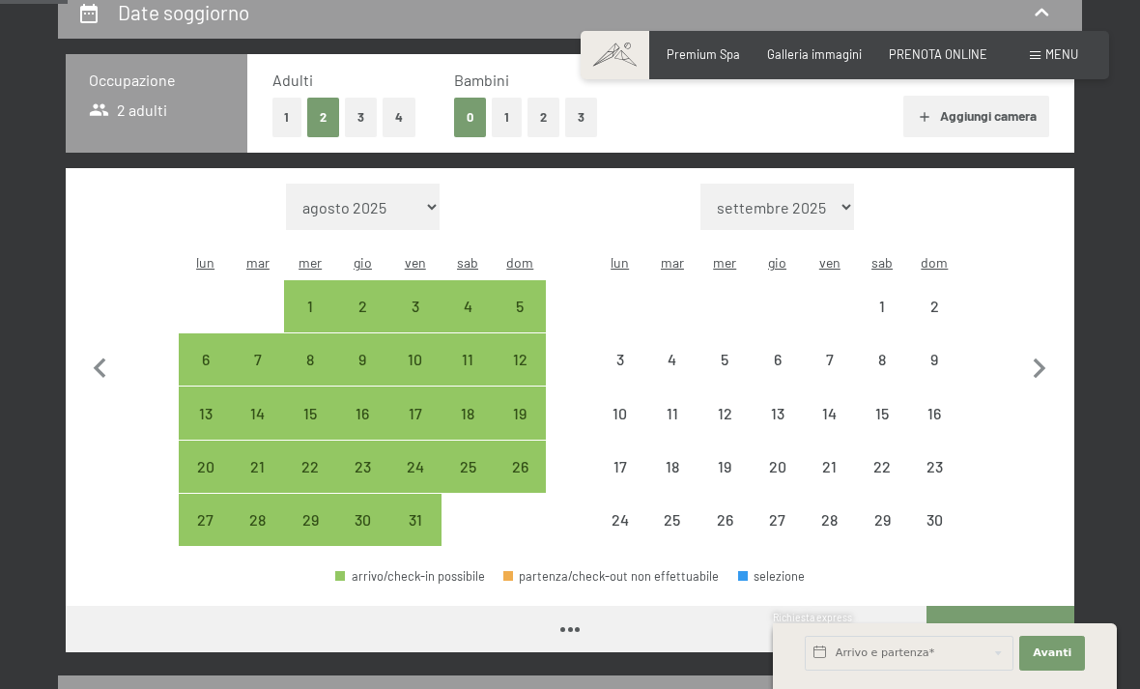
click at [1050, 352] on icon "button" at bounding box center [1040, 369] width 41 height 41
select select "[DATE]"
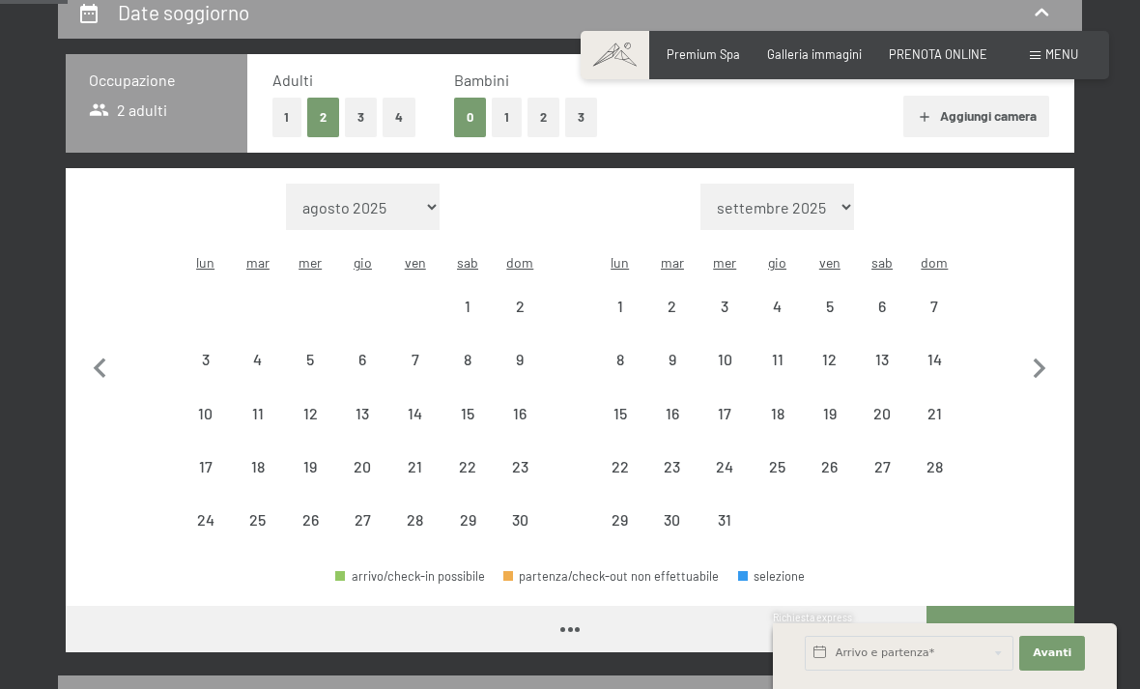
click at [1036, 355] on icon "button" at bounding box center [1040, 369] width 41 height 41
select select "[DATE]"
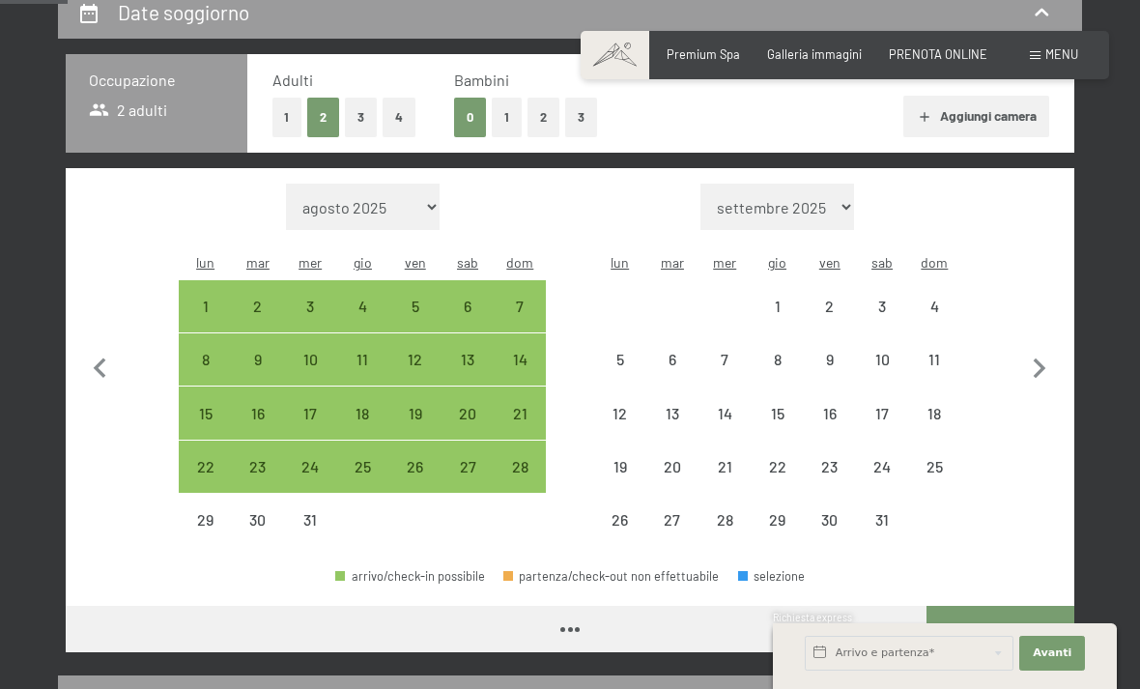
select select "[DATE]"
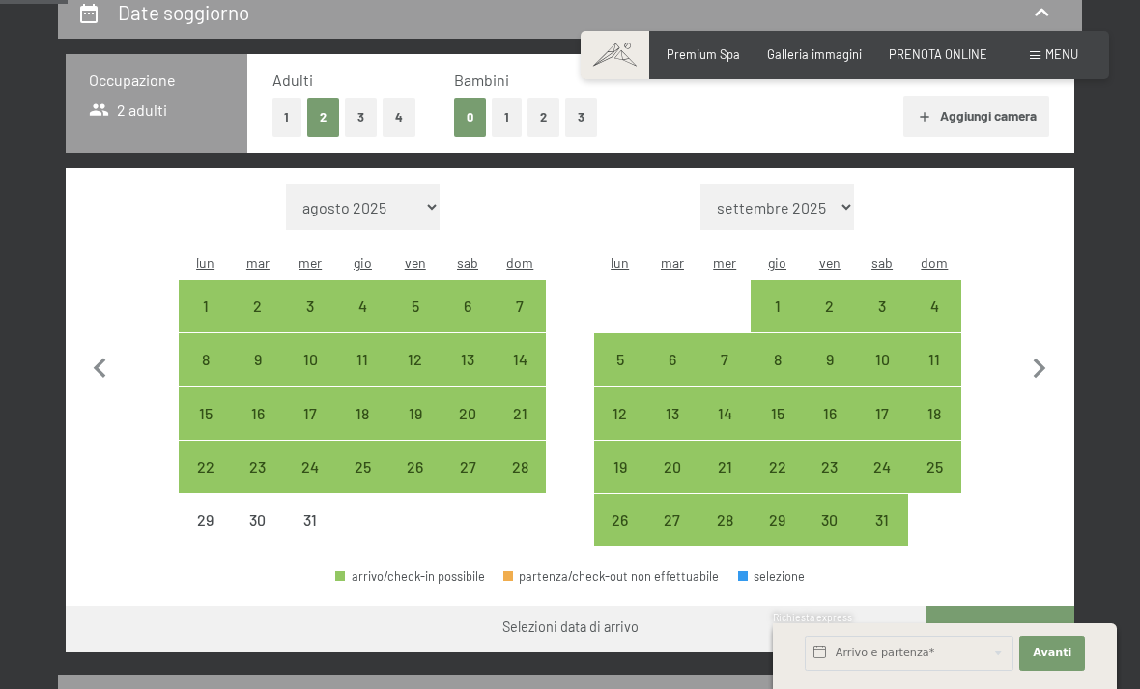
click at [199, 512] on div "29" at bounding box center [205, 536] width 48 height 48
select select "[DATE]"
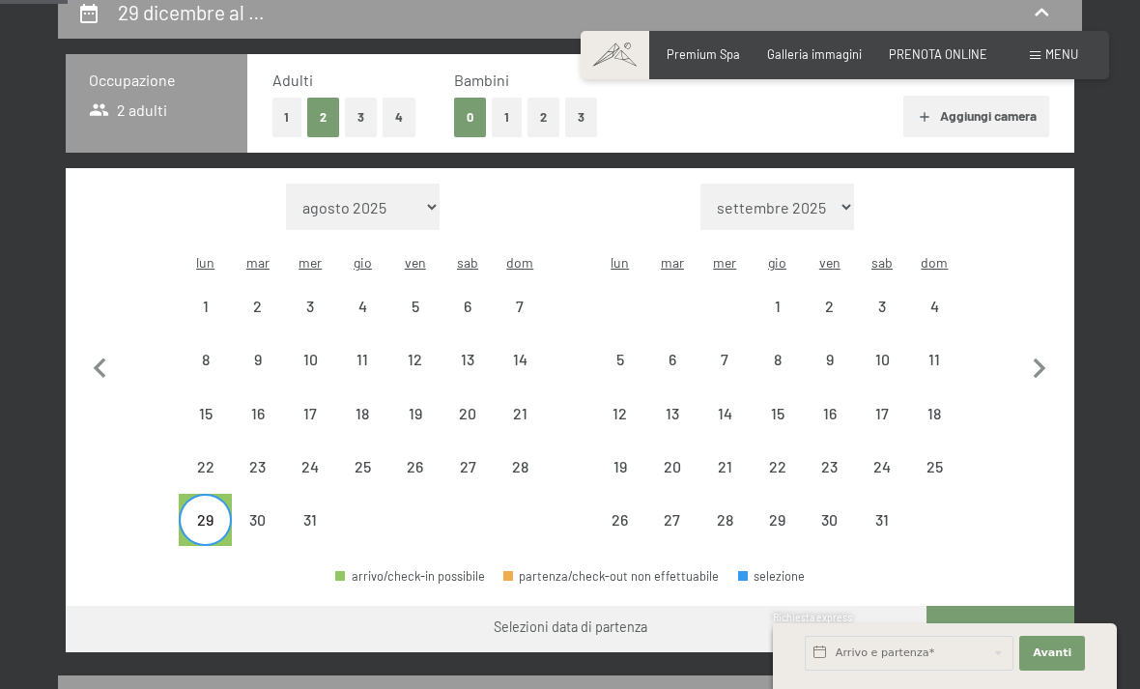
click at [886, 299] on div "3" at bounding box center [882, 323] width 48 height 48
select select "[DATE]"
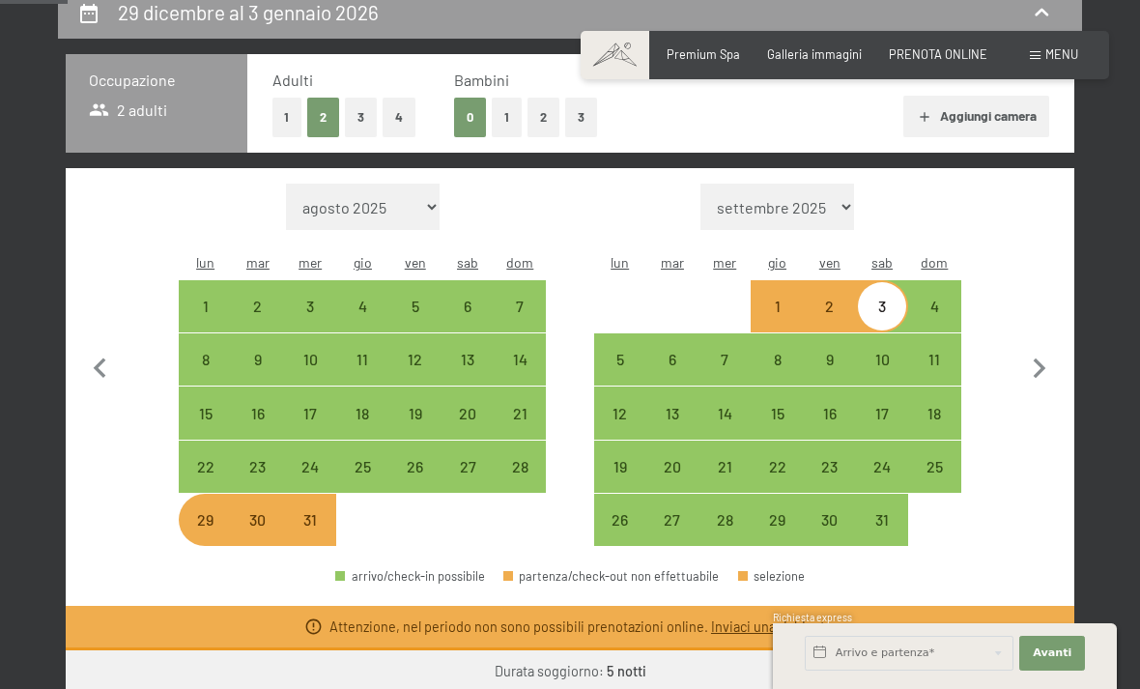
click at [210, 512] on div "29" at bounding box center [205, 536] width 48 height 48
select select "[DATE]"
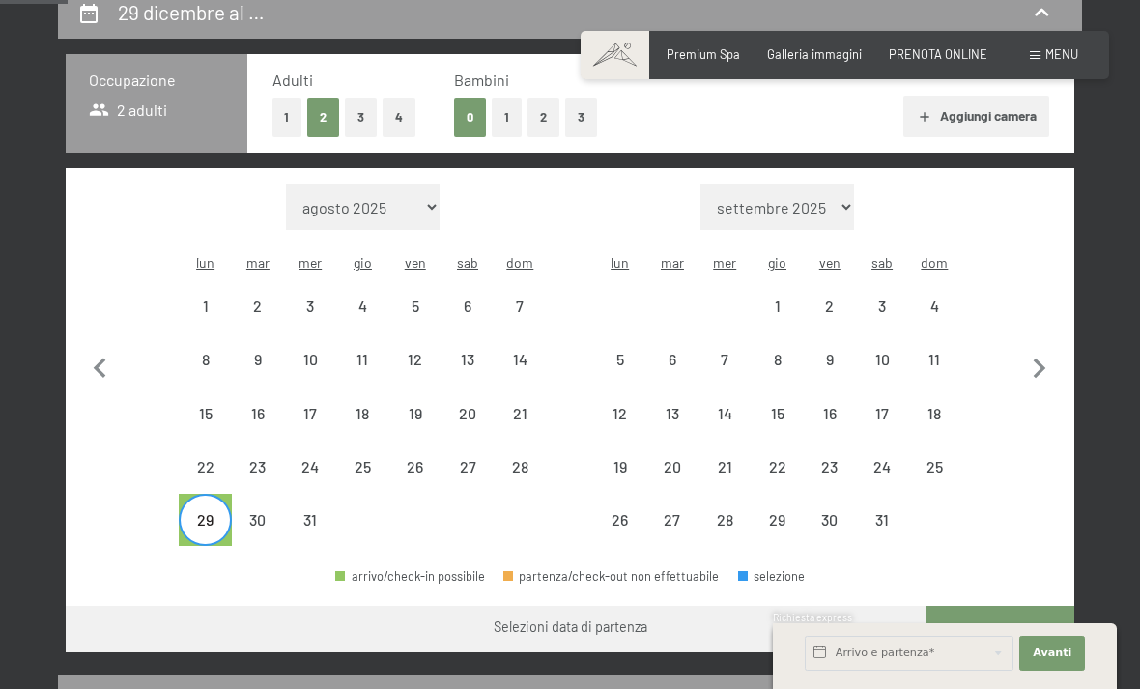
click at [933, 299] on div "4" at bounding box center [934, 323] width 48 height 48
select select "[DATE]"
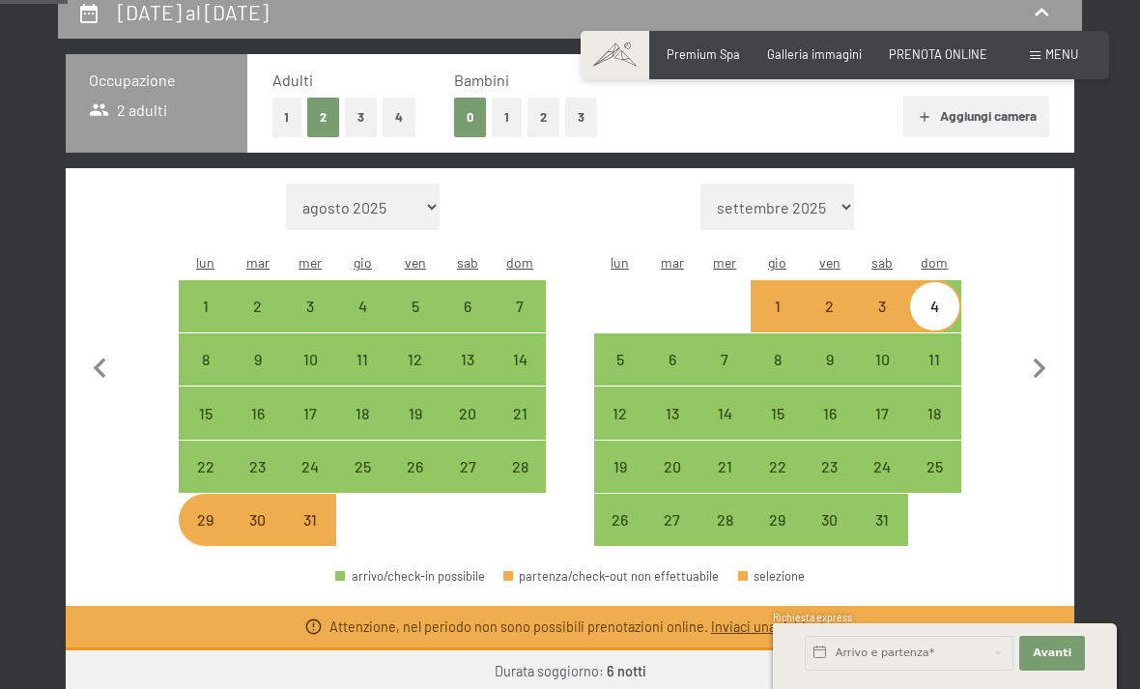
click at [208, 512] on div "29" at bounding box center [205, 536] width 48 height 48
select select "[DATE]"
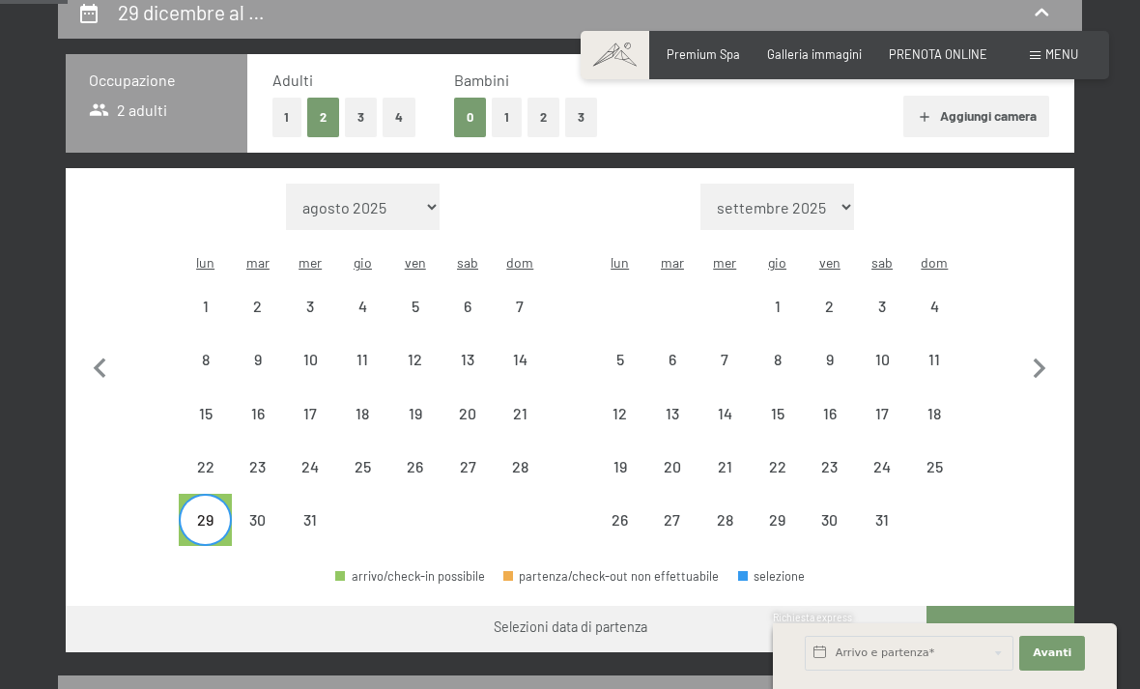
click at [560, 437] on div "Mese/anno [DATE] [DATE] [DATE] [DATE] [DATE] [DATE] [DATE] [DATE] [DATE] [DATE]…" at bounding box center [570, 365] width 948 height 363
click at [528, 469] on div "28" at bounding box center [520, 483] width 48 height 48
select select "[DATE]"
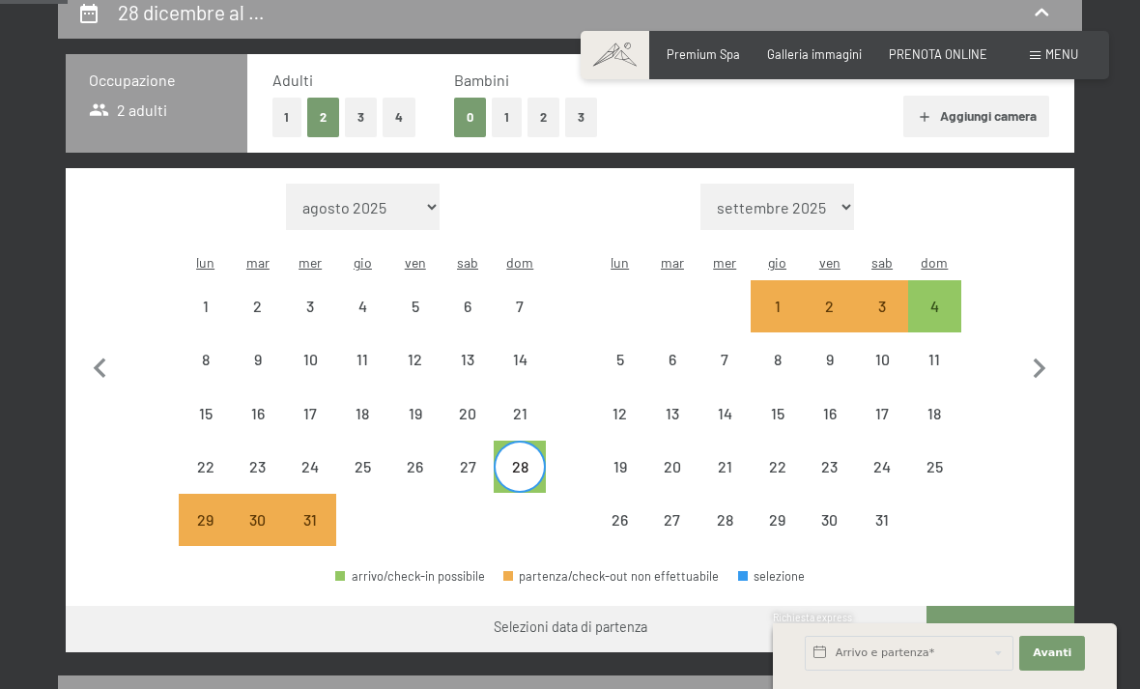
click at [934, 299] on div "4" at bounding box center [934, 323] width 48 height 48
select select "[DATE]"
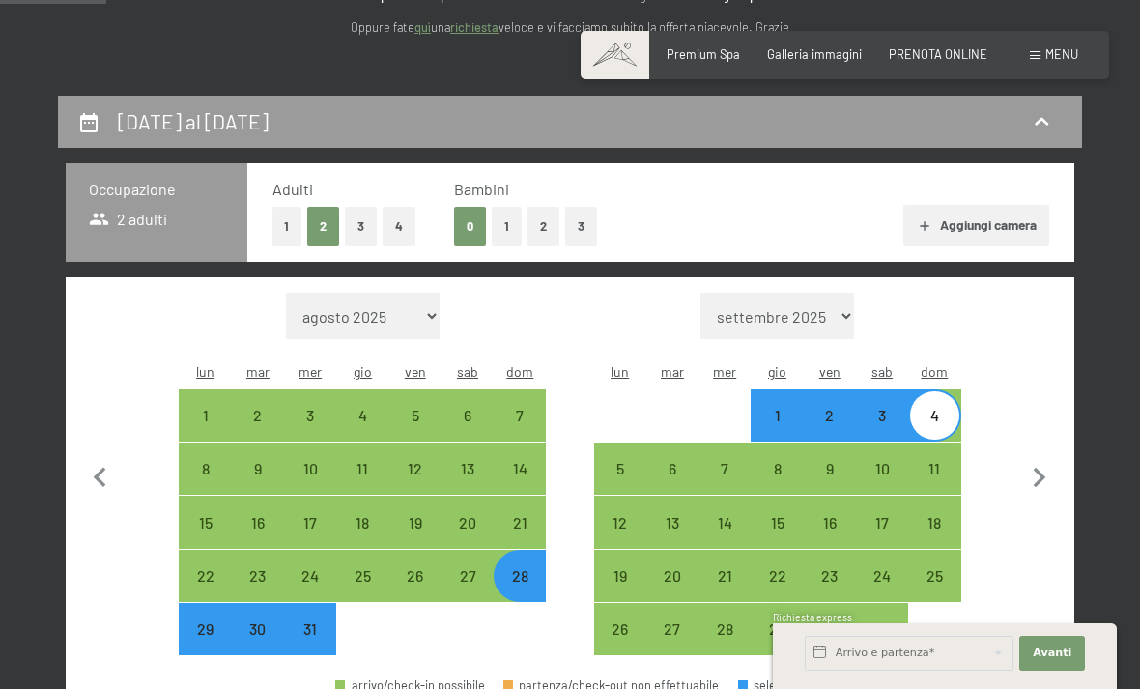
scroll to position [285, 0]
click at [495, 237] on button "1" at bounding box center [507, 228] width 30 height 40
select select "[DATE]"
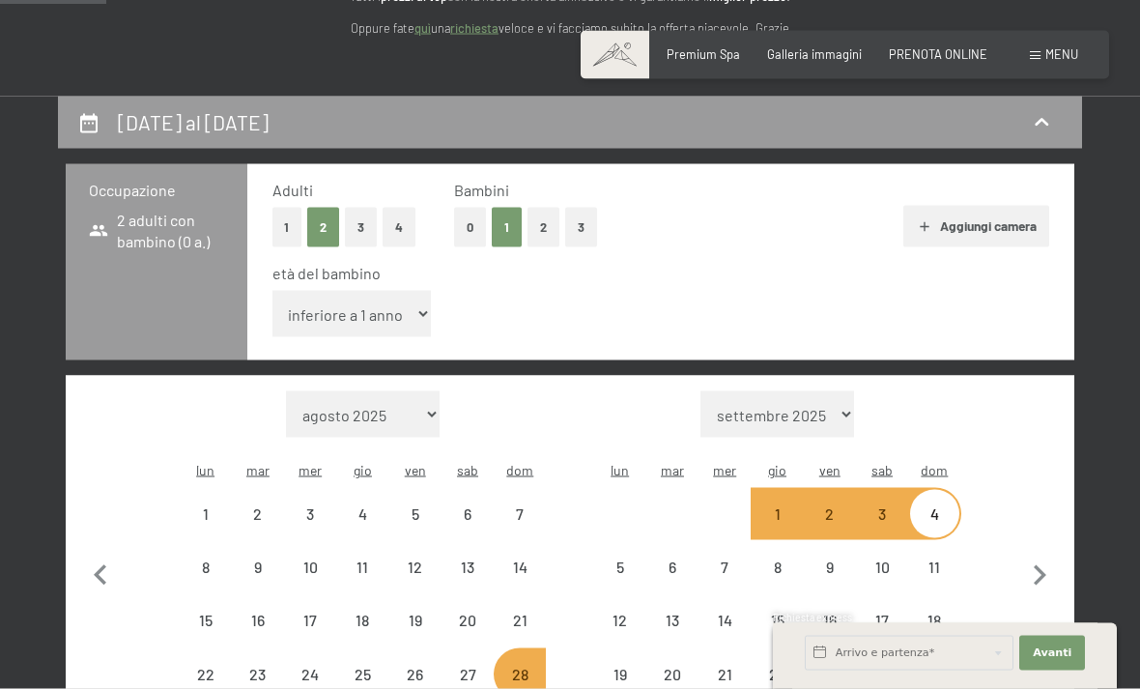
scroll to position [286, 0]
select select "[DATE]"
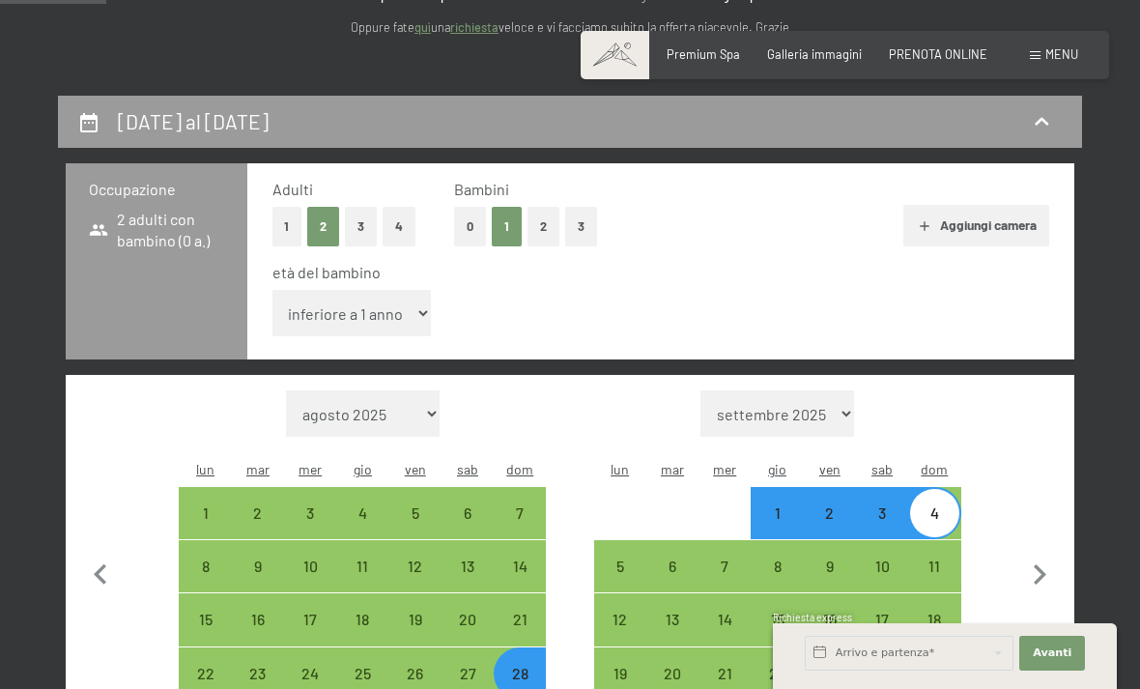
click at [361, 229] on button "3" at bounding box center [361, 227] width 32 height 40
select select "[DATE]"
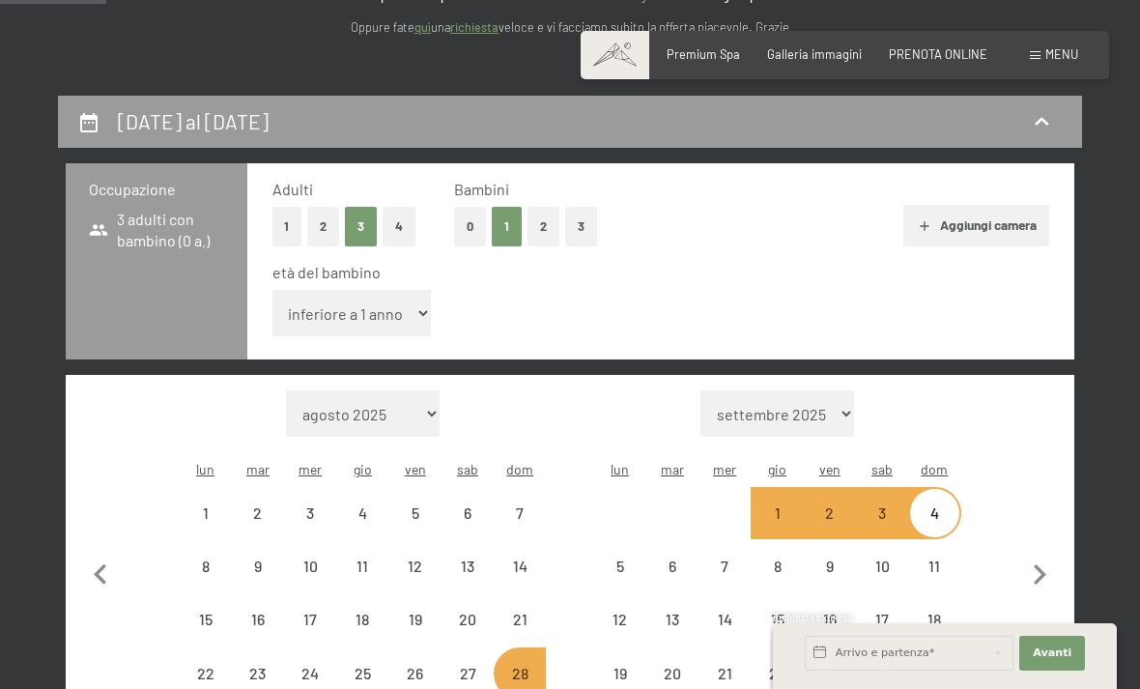
select select "[DATE]"
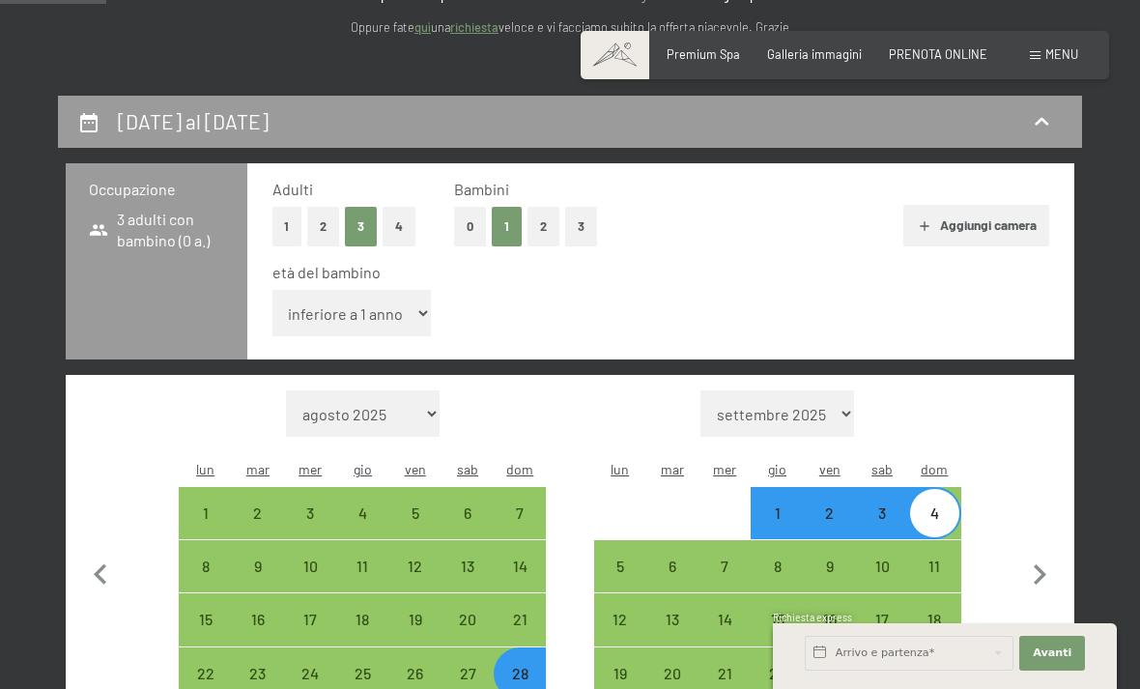
click at [399, 302] on select "inferiore a 1 anno 1 anno 2 anni 3 anni 4 anni 5 anni 6 anni 7 anni 8 anni 9 an…" at bounding box center [352, 313] width 159 height 46
select select "15"
select select "[DATE]"
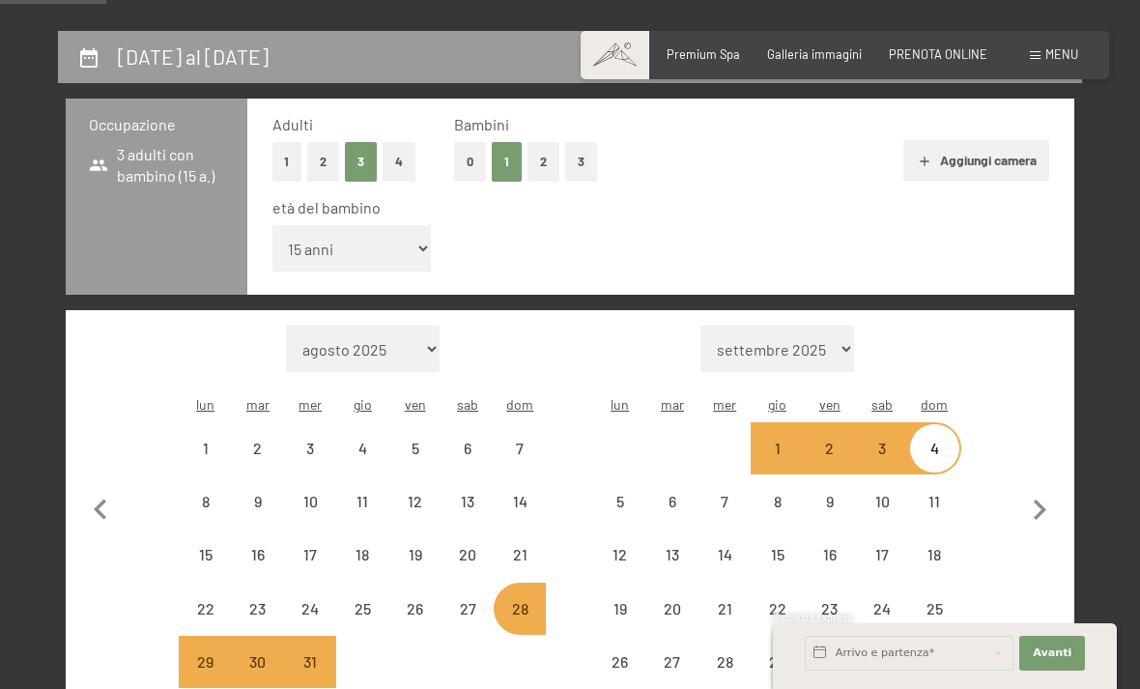
select select "[DATE]"
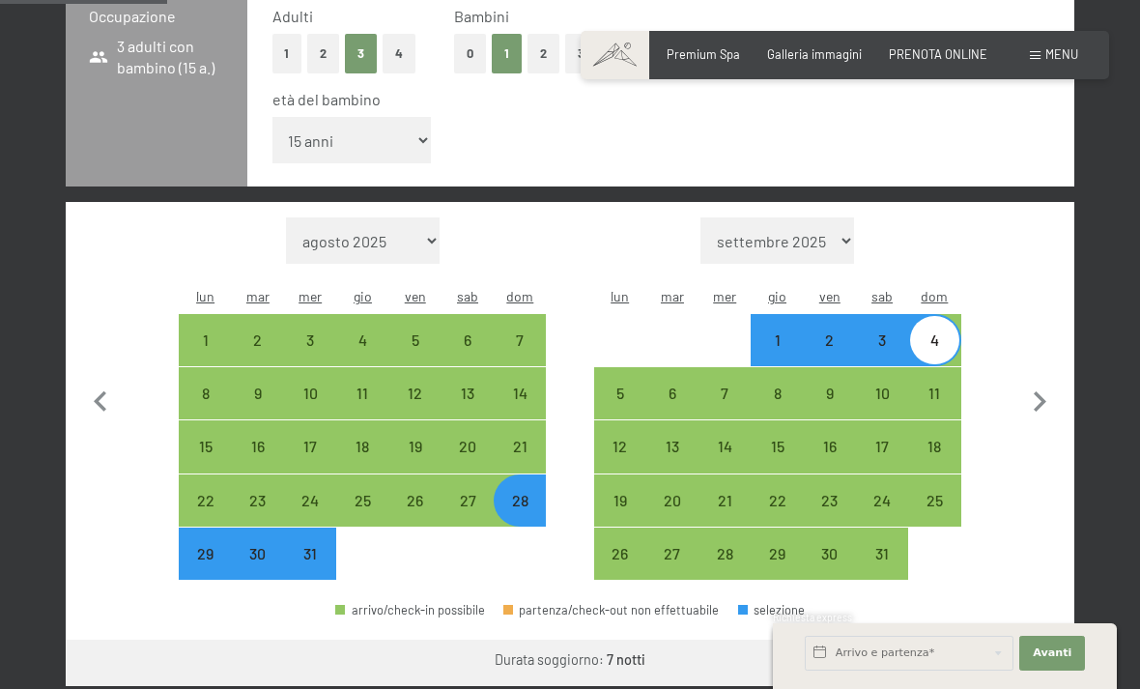
scroll to position [461, 0]
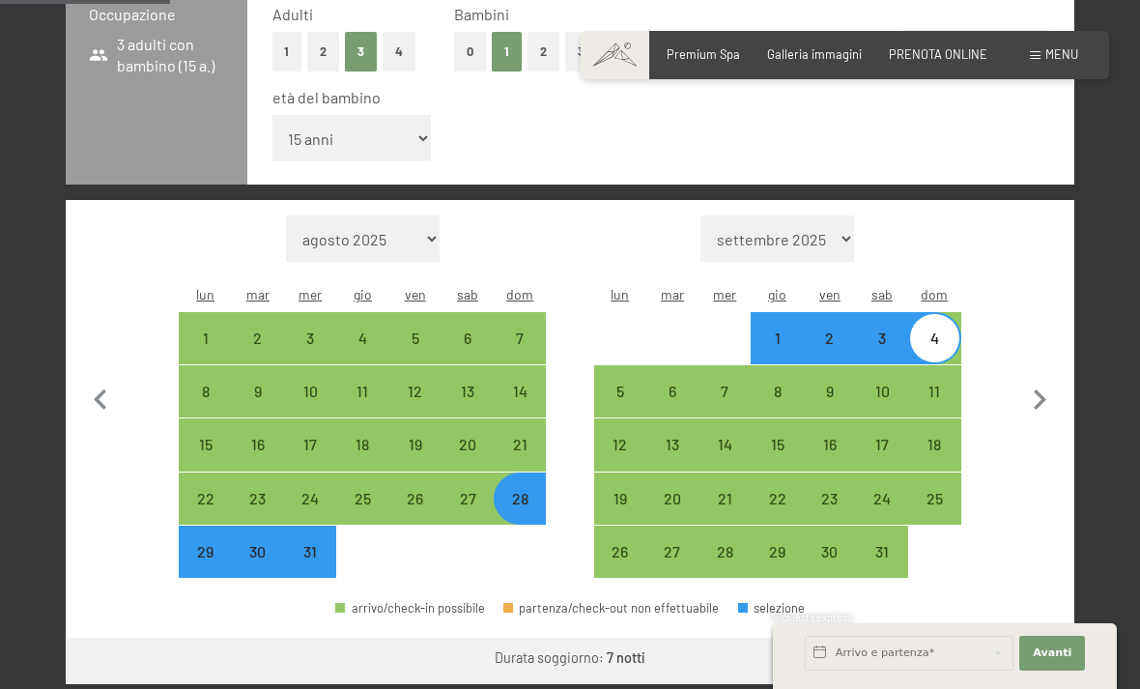
click at [205, 544] on div "29" at bounding box center [205, 568] width 48 height 48
select select "[DATE]"
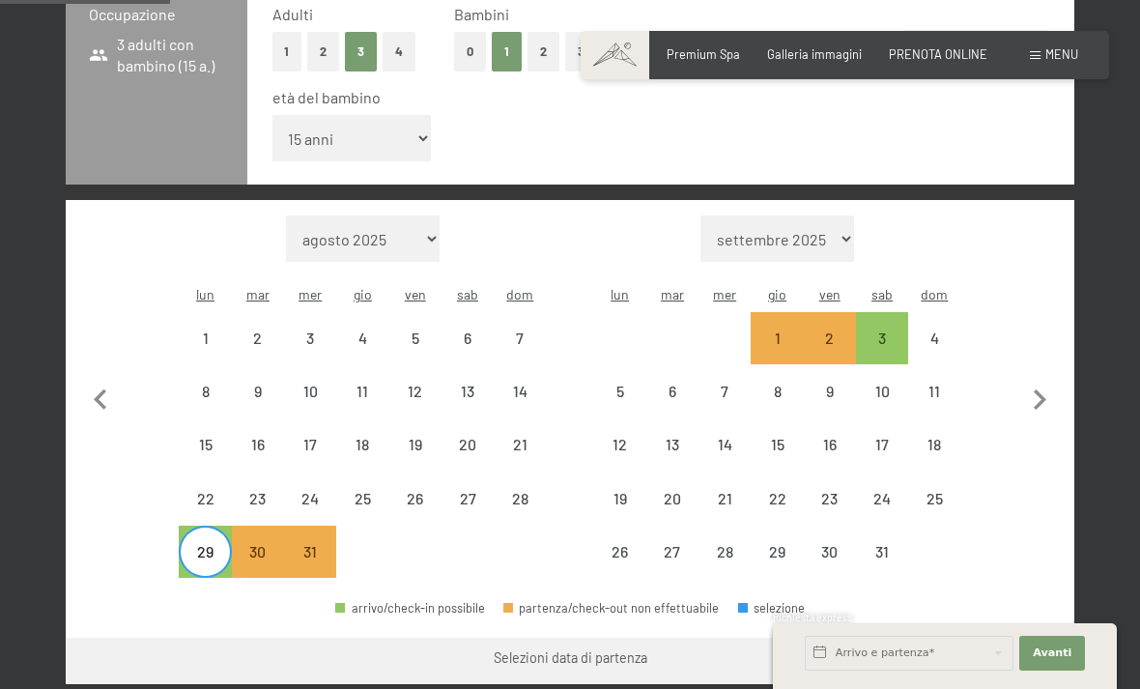
click at [887, 331] on div "3" at bounding box center [882, 355] width 48 height 48
select select "[DATE]"
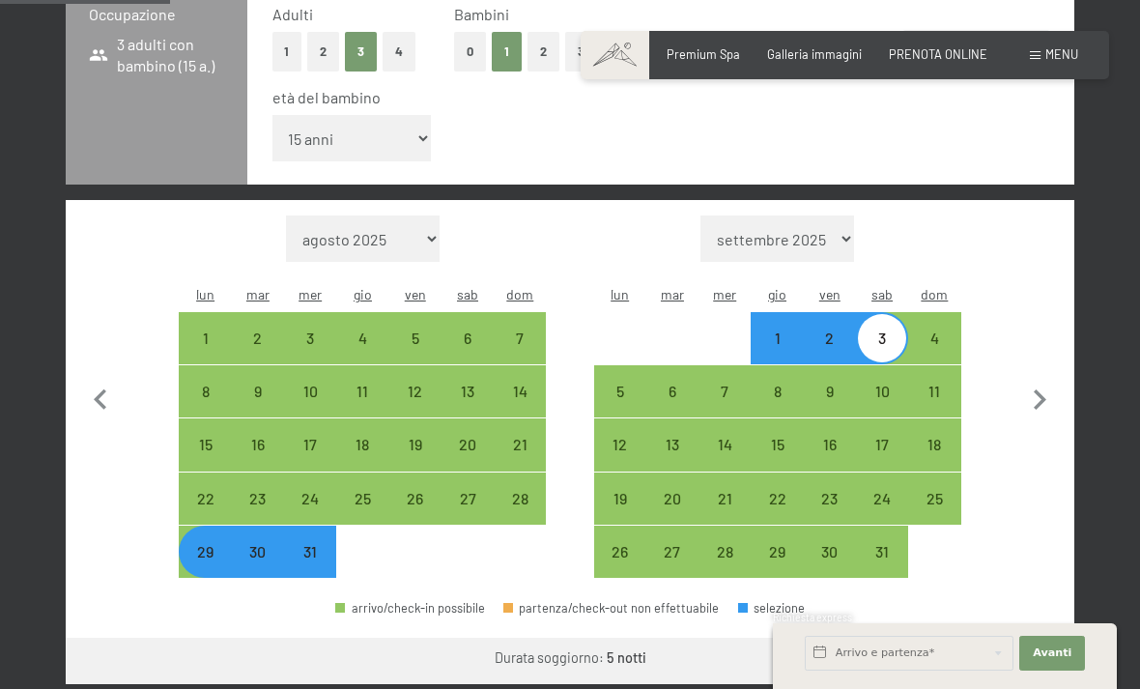
click at [256, 544] on div "30" at bounding box center [258, 568] width 48 height 48
select select "[DATE]"
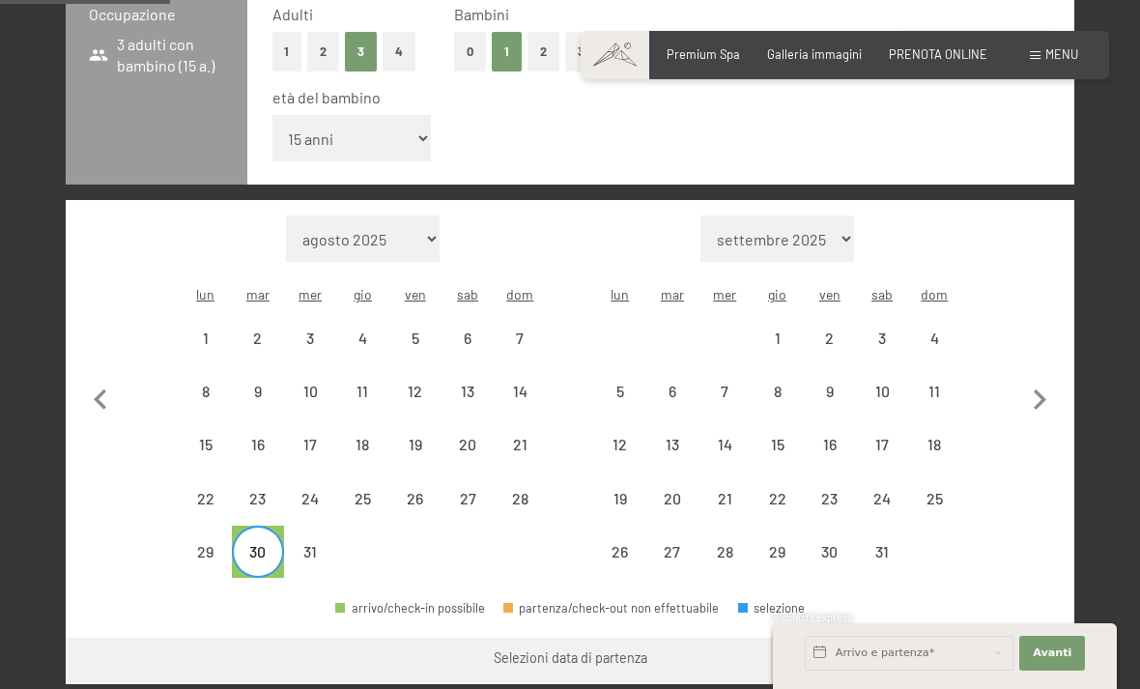
click at [831, 331] on div "2" at bounding box center [830, 355] width 48 height 48
select select "[DATE]"
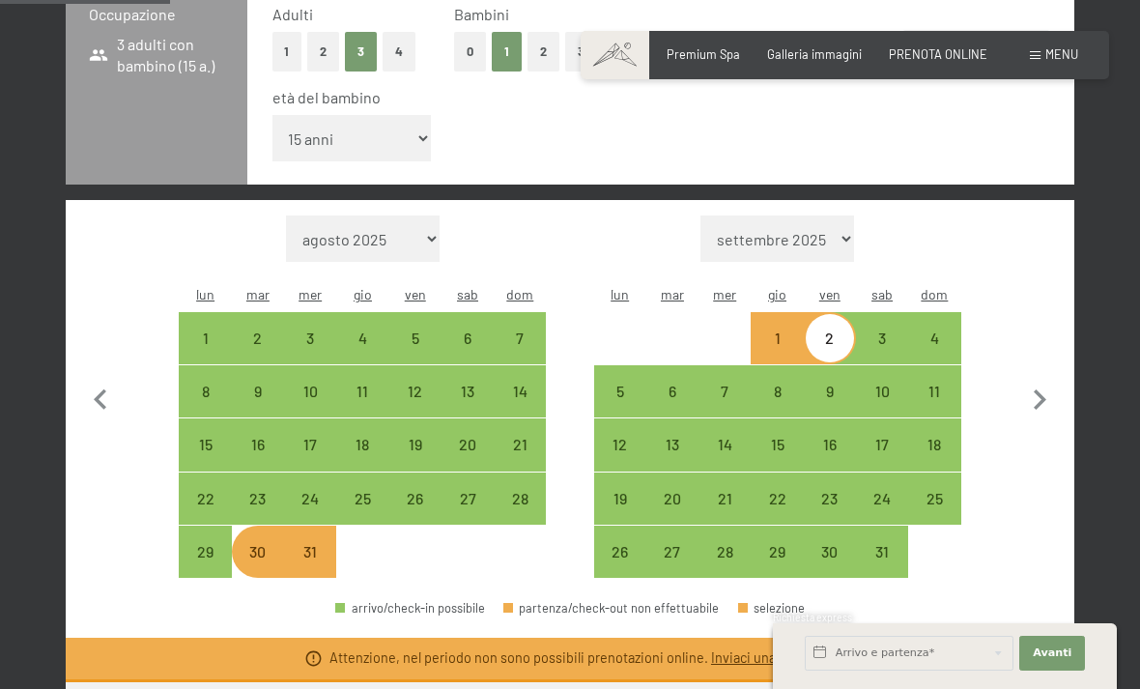
click at [307, 544] on div "31" at bounding box center [310, 568] width 48 height 48
select select "[DATE]"
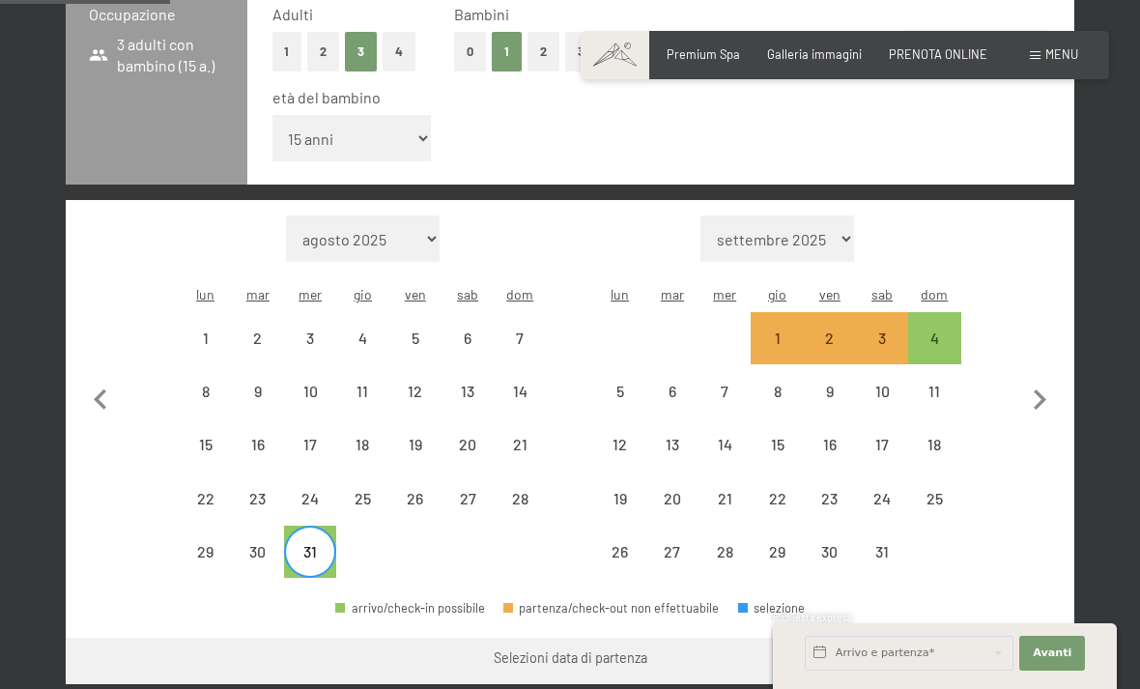
click at [872, 331] on div "3" at bounding box center [882, 355] width 48 height 48
select select "[DATE]"
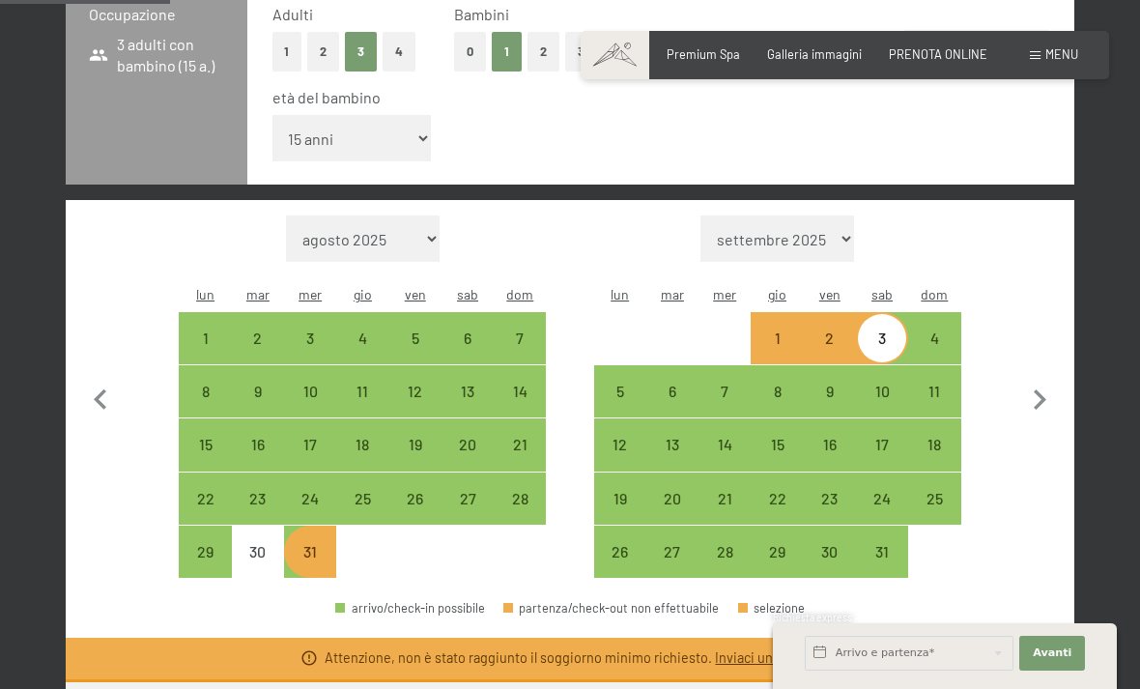
click at [194, 544] on div "29" at bounding box center [205, 568] width 48 height 48
select select "[DATE]"
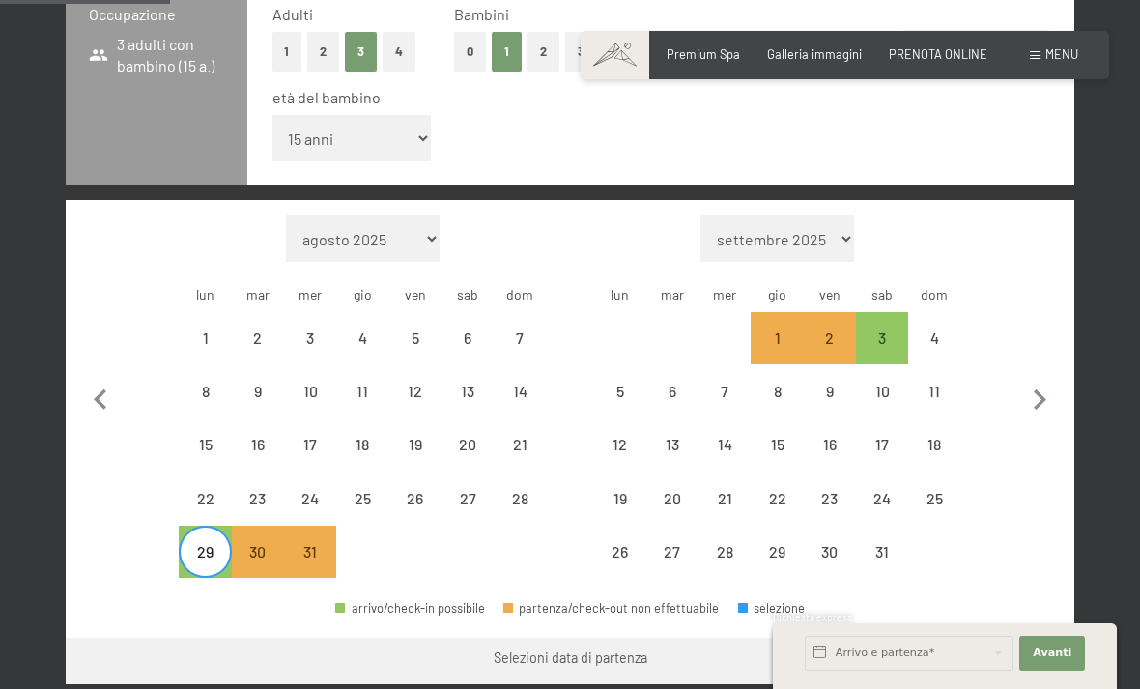
click at [878, 331] on div "3" at bounding box center [882, 355] width 48 height 48
select select "[DATE]"
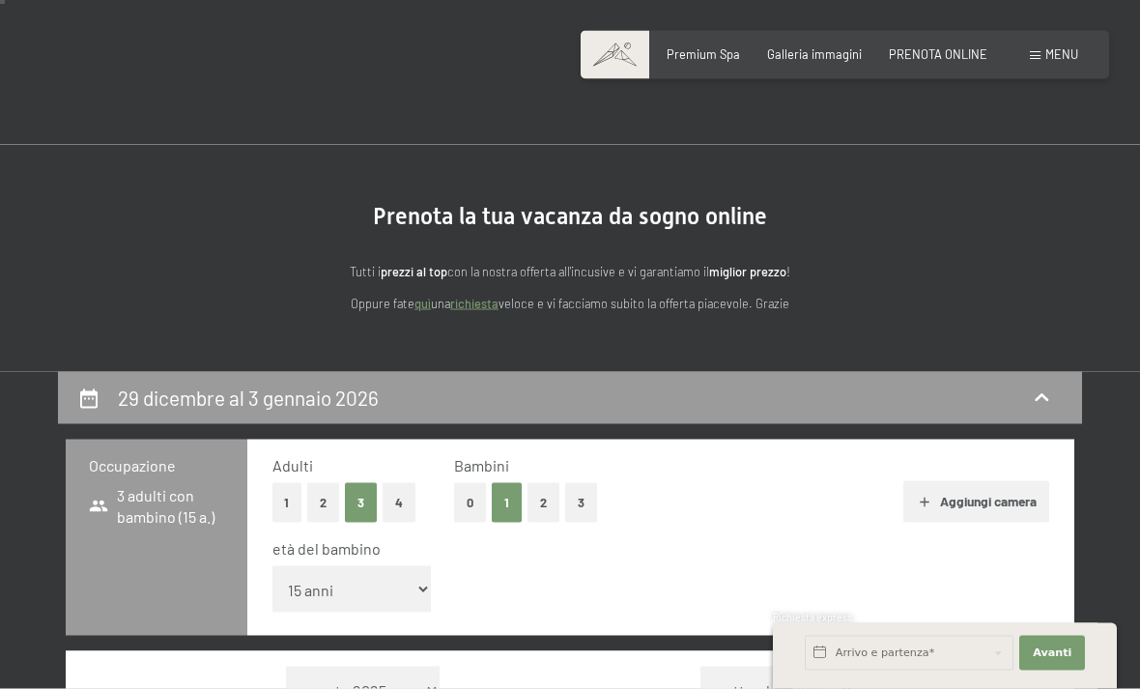
scroll to position [11, 0]
click at [331, 497] on button "2" at bounding box center [323, 502] width 32 height 40
select select "[DATE]"
click at [463, 504] on button "0" at bounding box center [470, 502] width 32 height 40
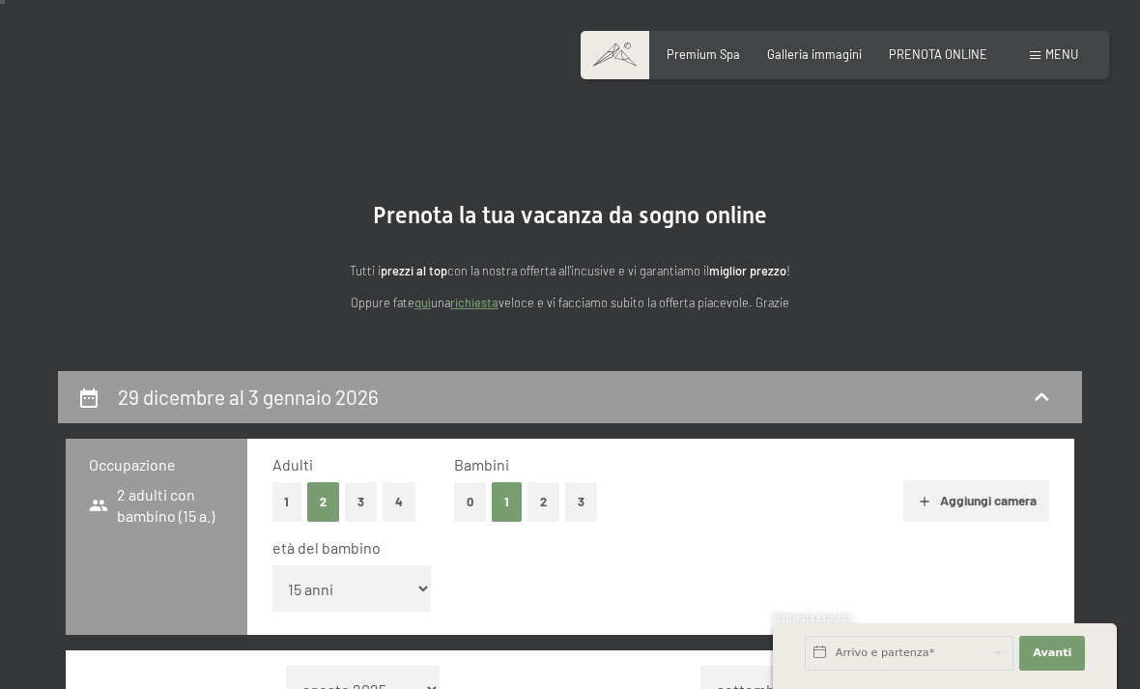
select select "[DATE]"
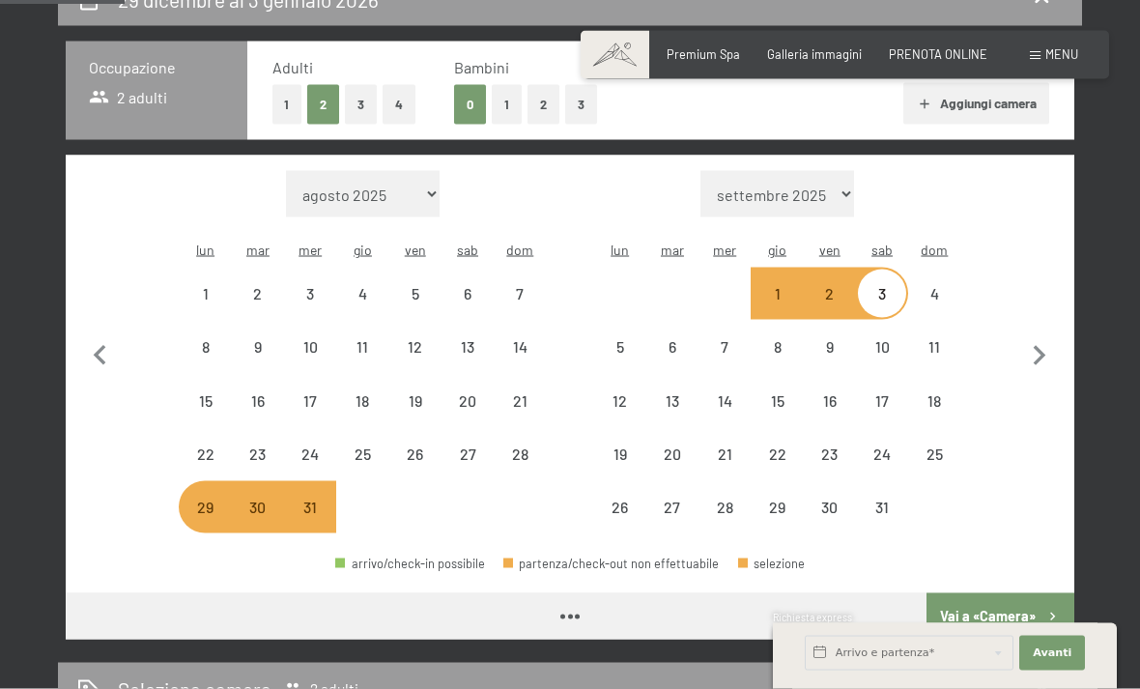
select select "[DATE]"
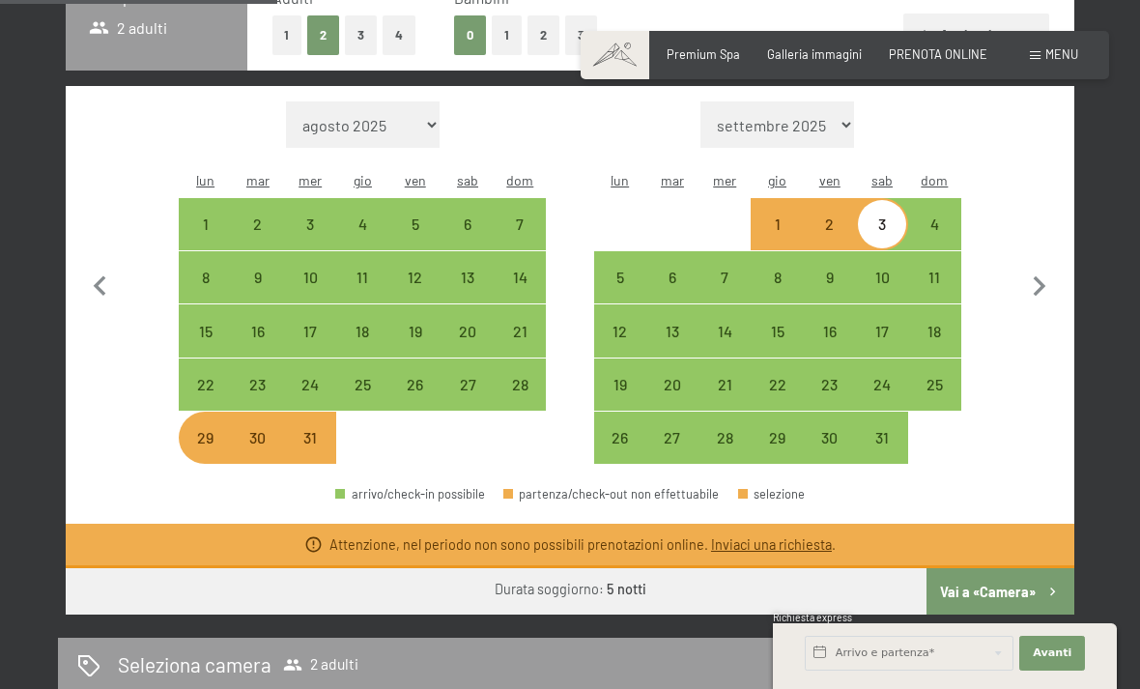
scroll to position [474, 0]
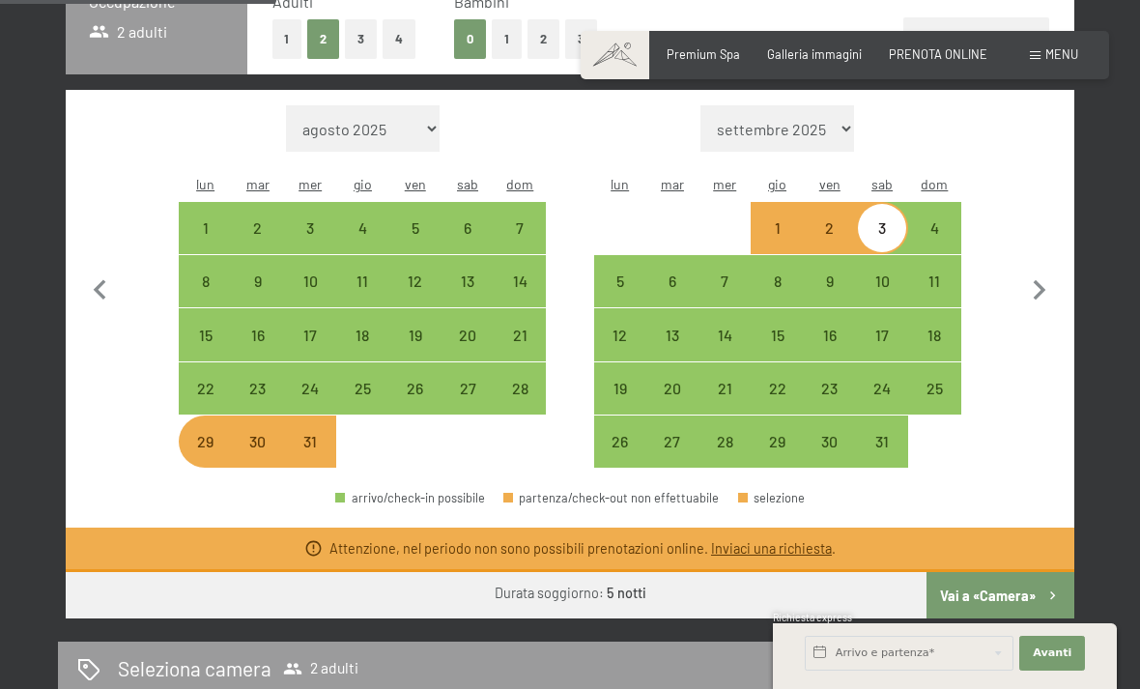
click at [1126, 120] on div "[DATE] al [DATE] Occupazione 2 adulti Adulti 1 2 3 4 Bambini 0 1 2 3 Aggiungi c…" at bounding box center [570, 512] width 1140 height 1208
